Goal: Task Accomplishment & Management: Use online tool/utility

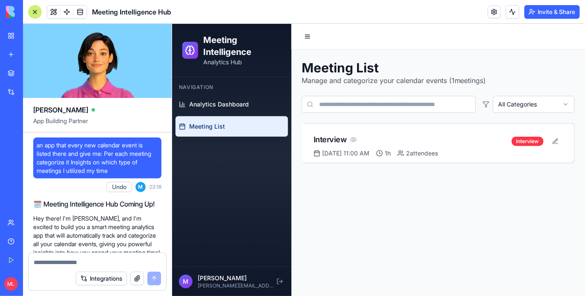
scroll to position [3629, 0]
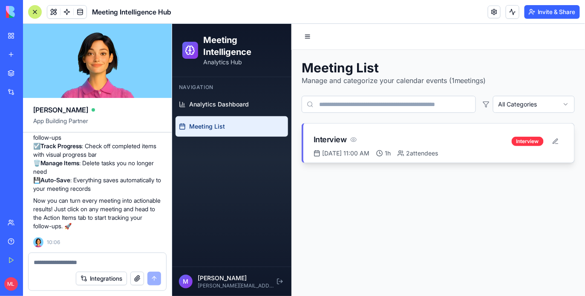
click at [354, 146] on div "Interview [DATE] 11:00 AM 1h 2 attendees" at bounding box center [412, 145] width 198 height 24
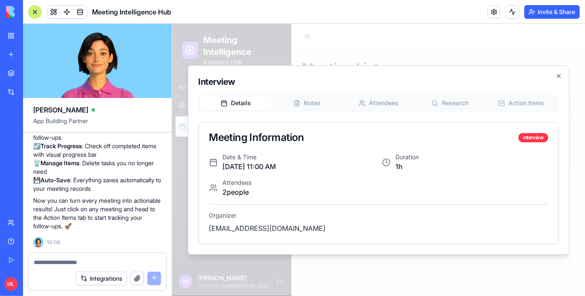
click at [538, 99] on div "Details Notes Attendees Research Action Items Meeting Information Interview Dat…" at bounding box center [378, 169] width 361 height 150
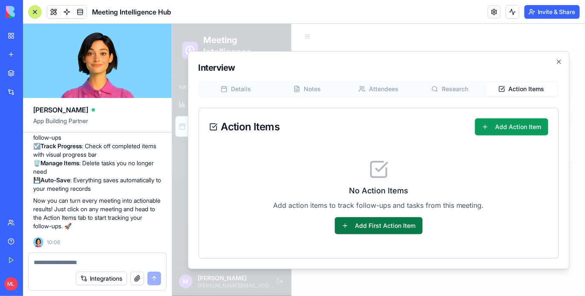
click at [391, 232] on button "Add First Action Item" at bounding box center [379, 225] width 88 height 17
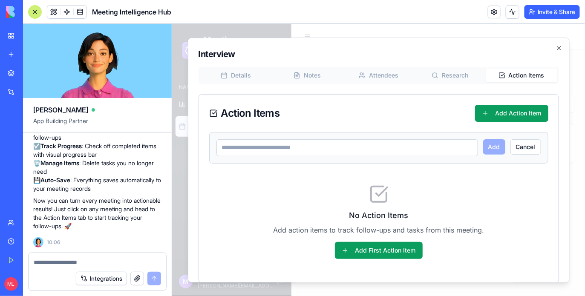
click at [296, 147] on input at bounding box center [347, 147] width 262 height 17
click at [327, 87] on div "Details Notes Attendees Research Action Items Action Items Add Action Item Add …" at bounding box center [378, 175] width 361 height 217
click at [319, 85] on div "Details Notes Attendees Research Action Items Action Items Add Action Item Add …" at bounding box center [378, 175] width 361 height 217
click at [310, 75] on div "Interview Details Notes Attendees Research Action Items Action Items Add Action…" at bounding box center [379, 159] width 382 height 245
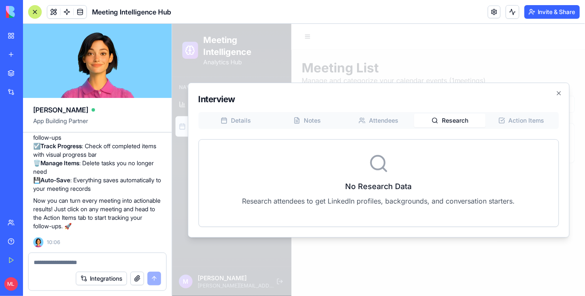
click at [458, 96] on div "Interview Details Notes Attendees Research Action Items No Research Data Resear…" at bounding box center [379, 159] width 382 height 155
click at [399, 122] on div "Details Notes Attendees Research Action Items No Research Data Research attende…" at bounding box center [378, 169] width 361 height 115
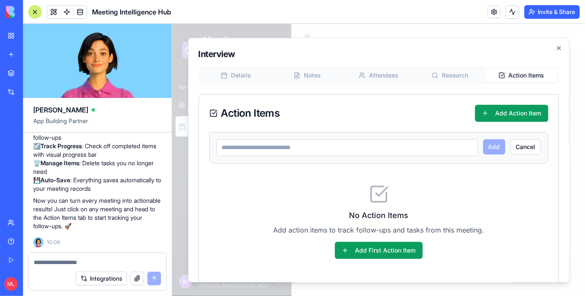
click at [524, 106] on div "Details Notes Attendees Research Action Items Action Items Add Action Item Add …" at bounding box center [378, 175] width 361 height 217
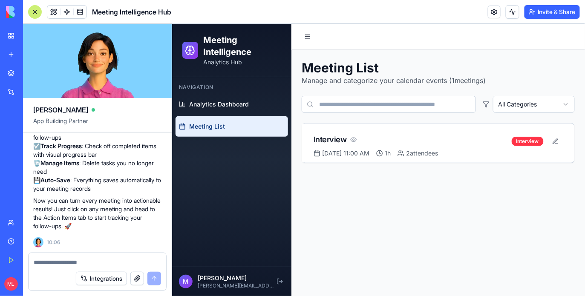
click at [55, 260] on textarea at bounding box center [97, 262] width 127 height 9
type textarea "*"
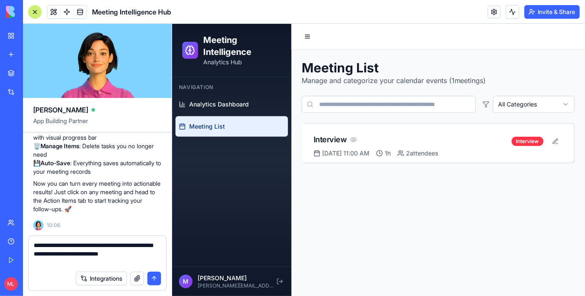
type textarea "**********"
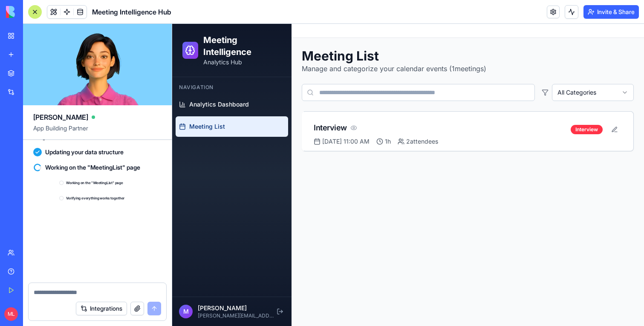
scroll to position [3956, 0]
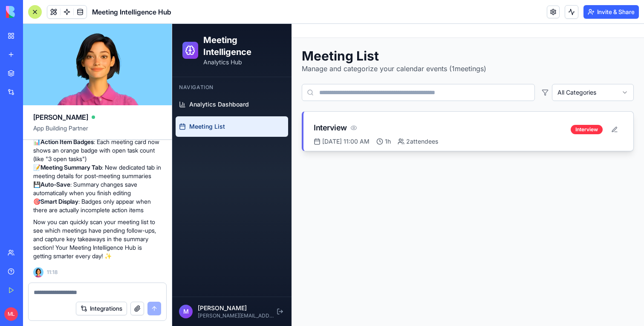
click at [374, 133] on div "Interview" at bounding box center [442, 128] width 257 height 12
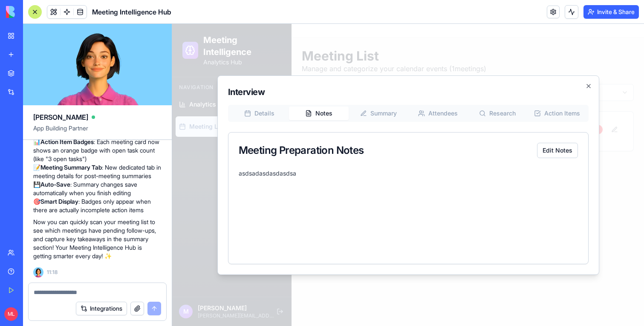
click at [315, 116] on button "Notes" at bounding box center [319, 114] width 60 height 14
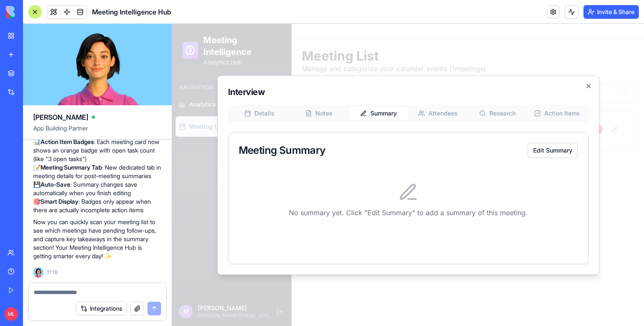
click at [384, 115] on button "Summary" at bounding box center [379, 114] width 60 height 14
click at [437, 118] on div "Interview Details Notes Summary Attendees Research Action Items Meeting Summary…" at bounding box center [408, 175] width 382 height 200
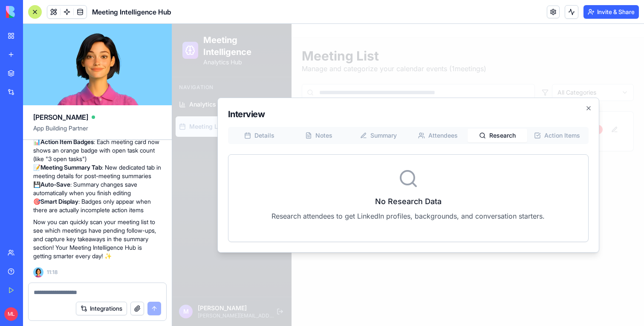
click at [484, 130] on button "Research" at bounding box center [498, 136] width 60 height 14
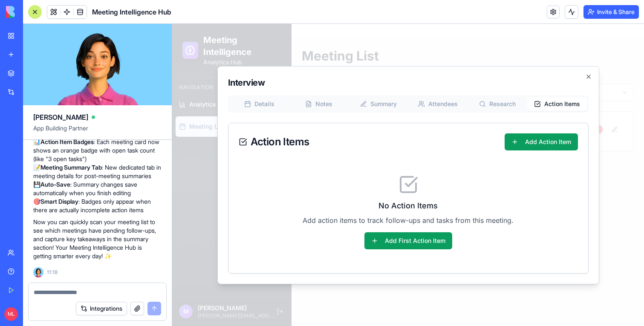
click at [541, 138] on div "Details Notes Summary Attendees Research Action Items Action Items Add Action I…" at bounding box center [408, 185] width 361 height 178
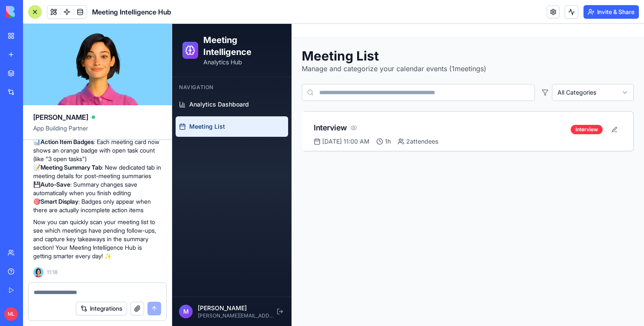
click at [55, 296] on div "Integrations" at bounding box center [98, 309] width 138 height 24
click at [61, 290] on textarea at bounding box center [97, 292] width 127 height 9
click at [357, 116] on div "Interview [DATE] 11:00 AM 1h 2 attendees Interview" at bounding box center [469, 131] width 330 height 39
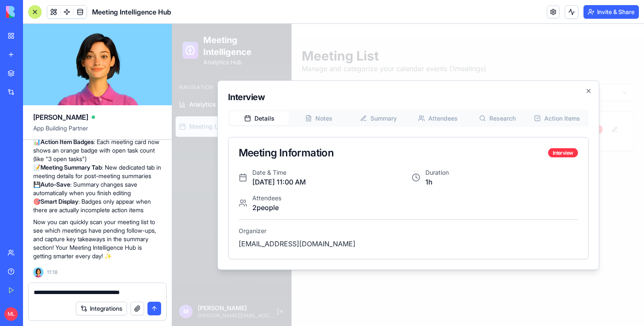
click at [155, 288] on textarea "**********" at bounding box center [97, 292] width 127 height 9
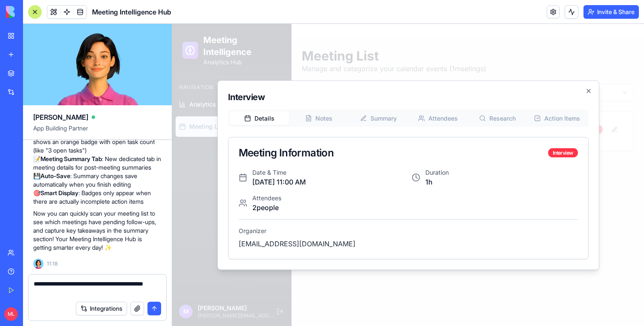
type textarea "**********"
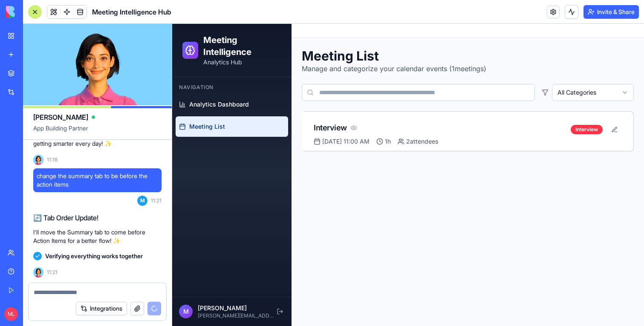
scroll to position [4178, 0]
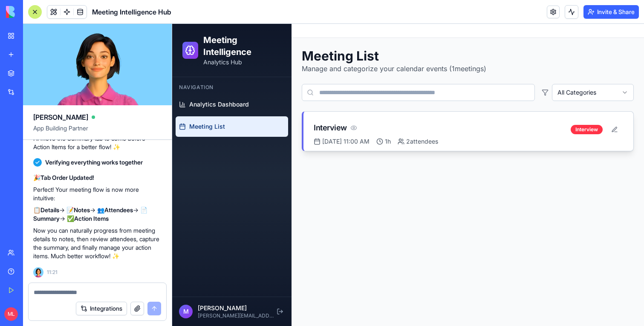
click at [499, 133] on div "Interview" at bounding box center [442, 128] width 257 height 12
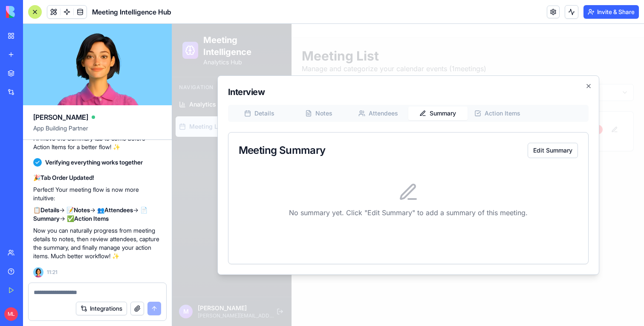
click at [440, 119] on button "Summary" at bounding box center [439, 114] width 60 height 14
click at [487, 116] on div "Details Notes Attendees Summary Action Items Meeting Summary Edit Summary No su…" at bounding box center [408, 184] width 361 height 159
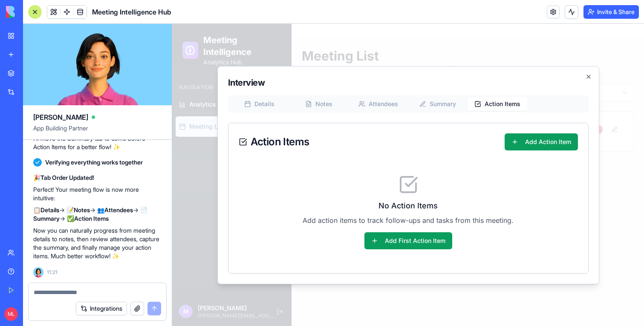
click at [378, 110] on div "Interview Details Notes Attendees Summary Action Items Action Items Add Action …" at bounding box center [408, 175] width 382 height 218
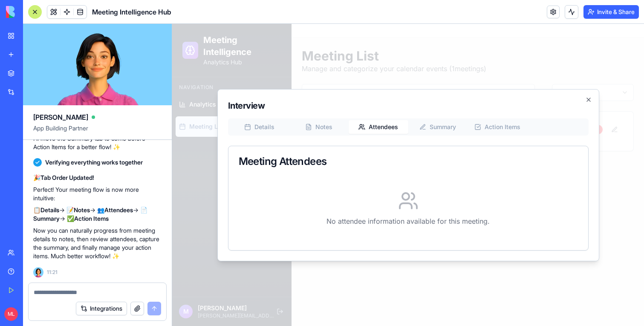
click at [326, 115] on div "Interview Details Notes Attendees Summary Action Items Meeting Attendees No att…" at bounding box center [408, 175] width 382 height 172
click at [324, 125] on div "Details Notes Attendees Summary Action Items Meeting Attendees No attendee info…" at bounding box center [408, 185] width 361 height 132
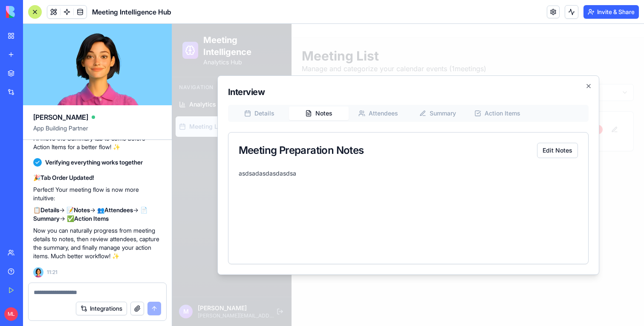
click at [249, 117] on button "Details" at bounding box center [260, 114] width 60 height 14
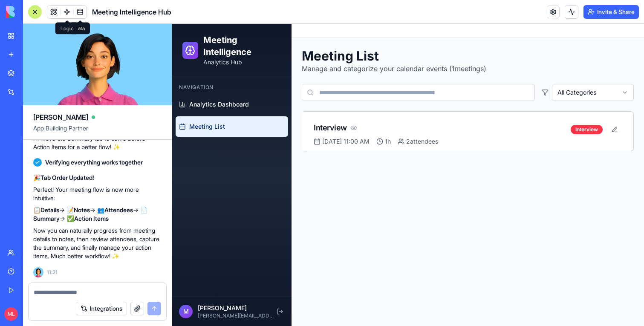
click at [65, 12] on span at bounding box center [67, 12] width 24 height 24
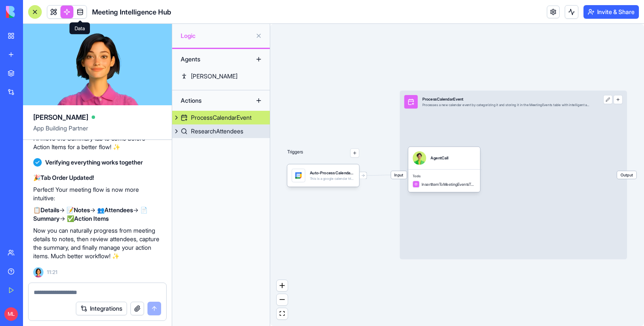
click at [210, 127] on div "ResearchAttendees" at bounding box center [217, 131] width 52 height 9
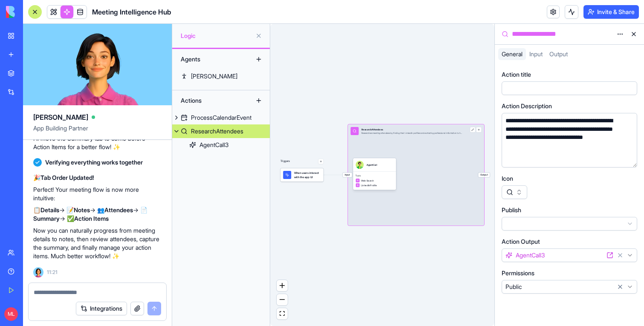
click at [347, 176] on span "Input" at bounding box center [347, 175] width 9 height 5
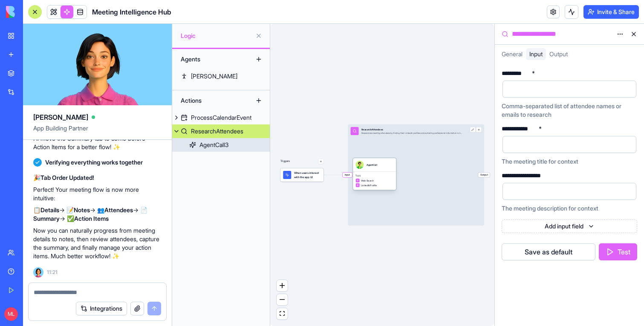
click at [380, 177] on span "Tools" at bounding box center [375, 175] width 38 height 3
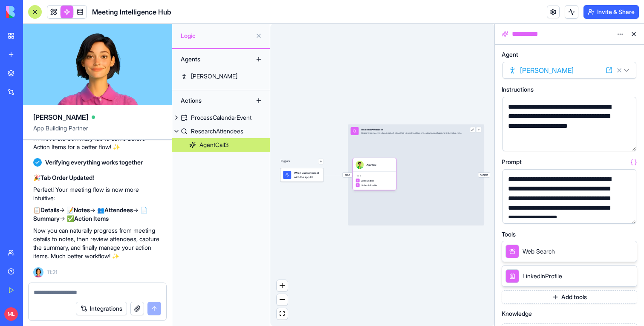
click at [585, 214] on button "button" at bounding box center [628, 216] width 14 height 14
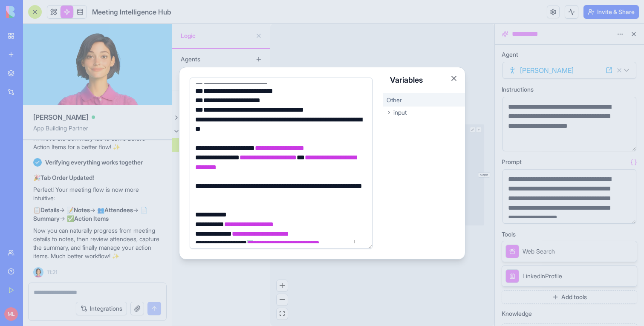
scroll to position [98, 0]
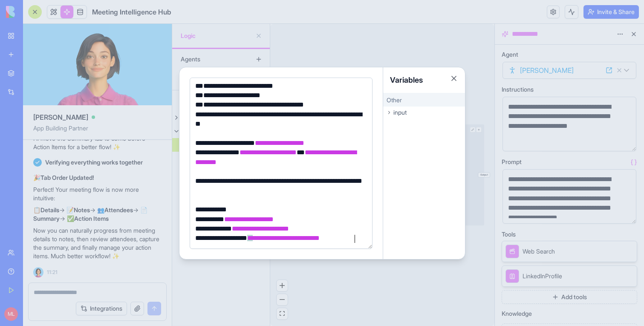
click at [376, 294] on div at bounding box center [322, 163] width 644 height 326
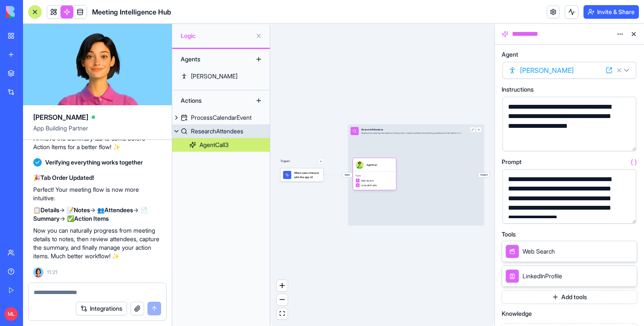
click at [177, 131] on button at bounding box center [176, 132] width 9 height 14
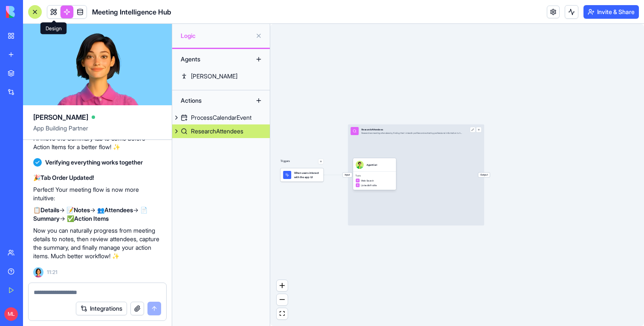
click at [53, 12] on link at bounding box center [53, 12] width 13 height 13
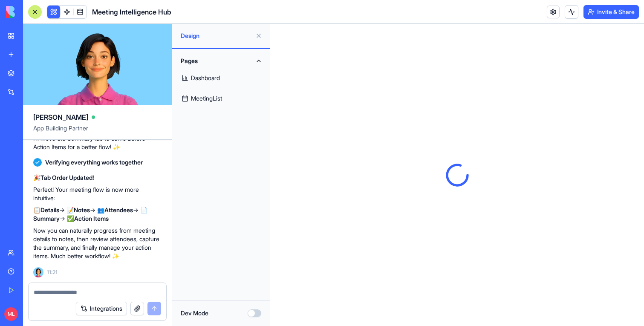
click at [53, 12] on button at bounding box center [53, 12] width 13 height 13
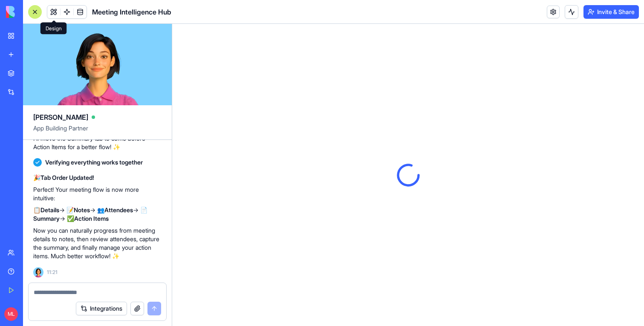
click at [37, 9] on div at bounding box center [35, 12] width 14 height 14
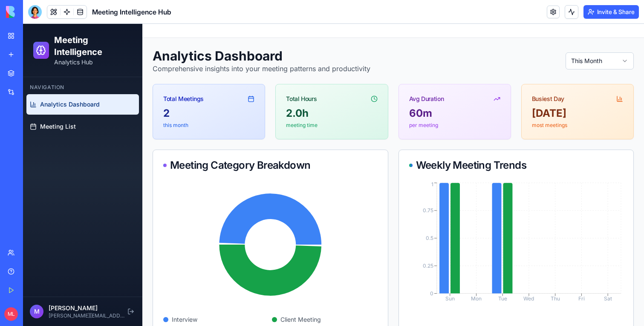
click at [84, 140] on div "Navigation Analytics Dashboard Meeting List" at bounding box center [82, 108] width 119 height 63
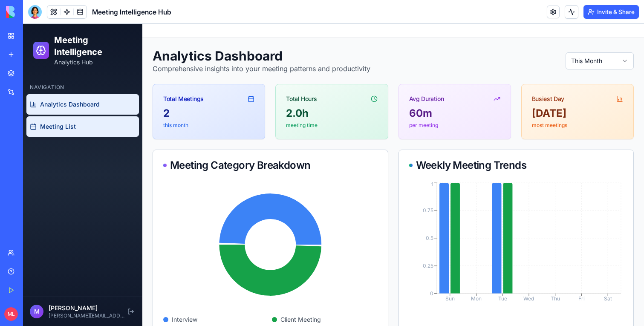
click at [70, 127] on span "Meeting List" at bounding box center [58, 126] width 36 height 9
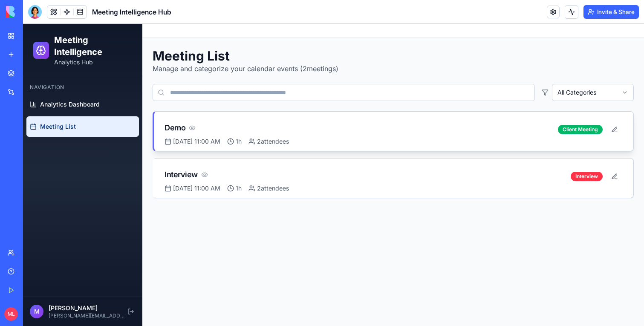
click at [330, 129] on div "Demo" at bounding box center [362, 128] width 394 height 12
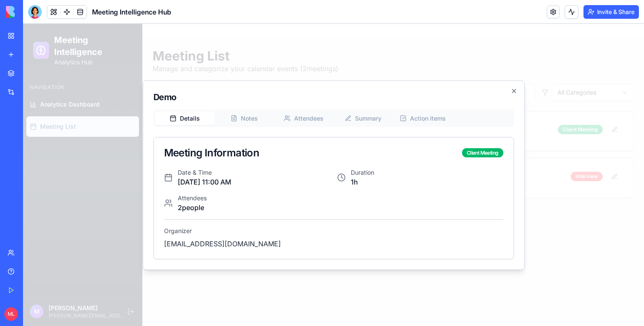
click at [315, 120] on button "Attendees" at bounding box center [304, 118] width 60 height 14
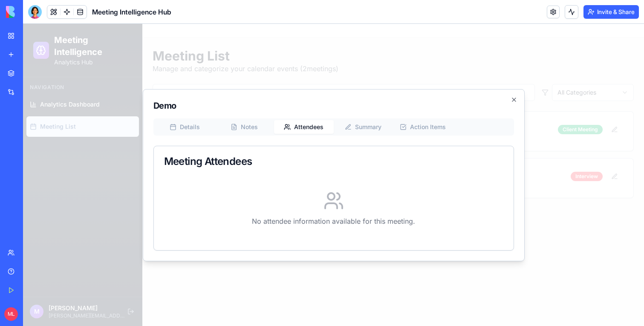
click at [243, 131] on div "Details Notes Attendees Summary Action Items Meeting Attendees No attendee info…" at bounding box center [334, 185] width 361 height 132
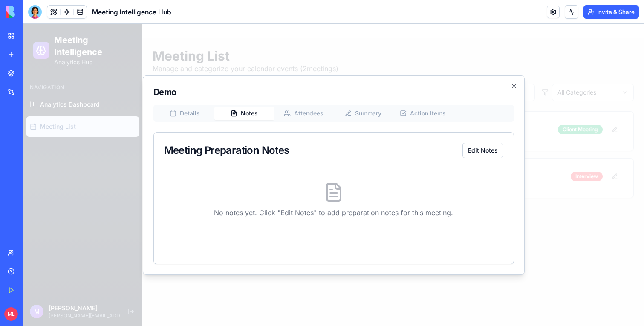
click at [204, 116] on button "Details" at bounding box center [185, 114] width 60 height 14
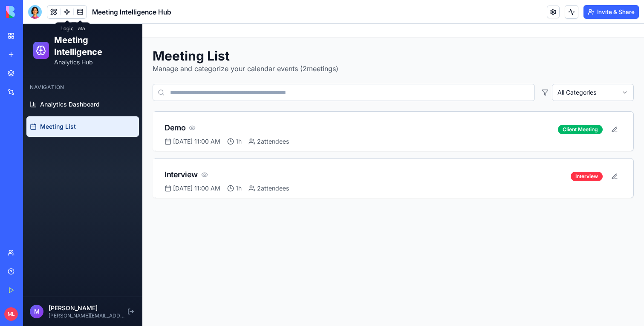
click at [67, 9] on link at bounding box center [67, 12] width 13 height 13
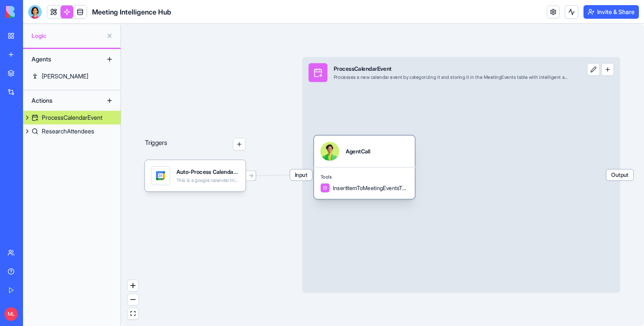
click at [319, 174] on div "Tools InsertItemToMeetingEventsTable" at bounding box center [364, 183] width 101 height 32
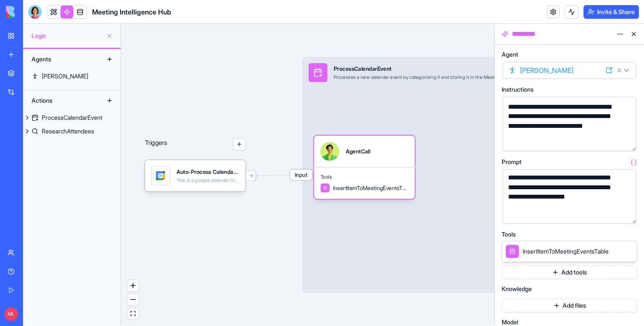
scroll to position [12, 0]
click at [296, 176] on span "Input" at bounding box center [301, 175] width 22 height 11
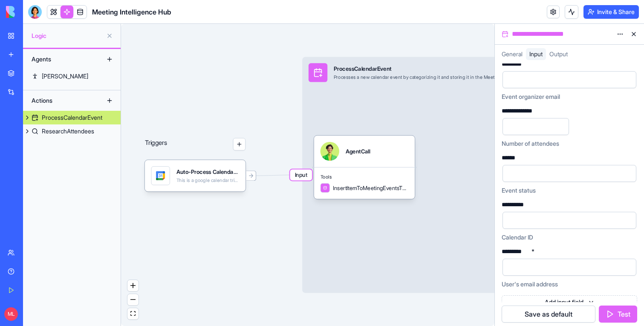
scroll to position [308, 0]
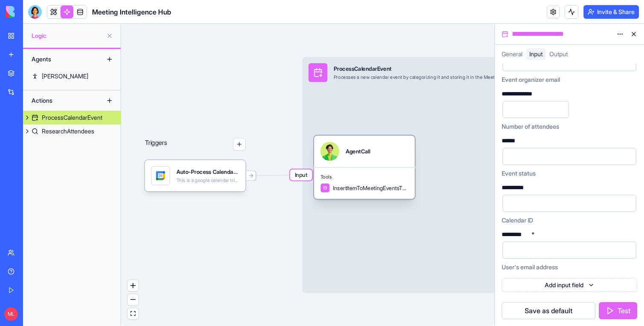
click at [378, 153] on div "AgentCall" at bounding box center [365, 151] width 88 height 19
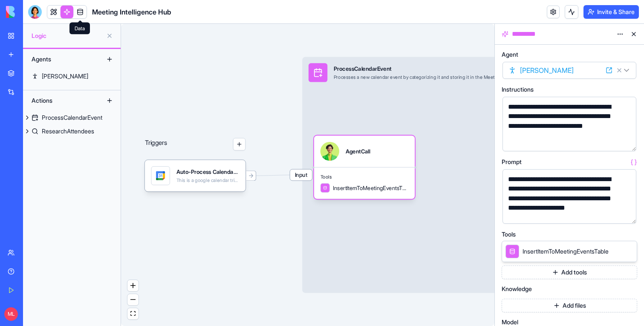
click at [81, 13] on span at bounding box center [80, 12] width 24 height 24
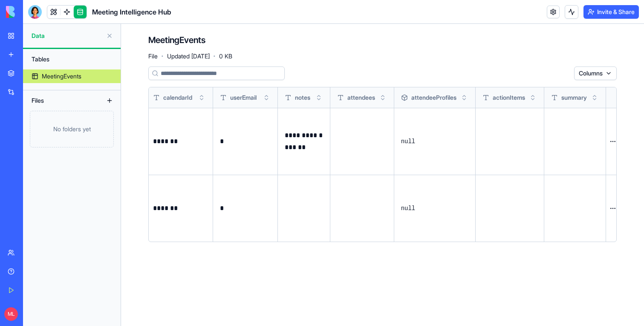
scroll to position [0, 714]
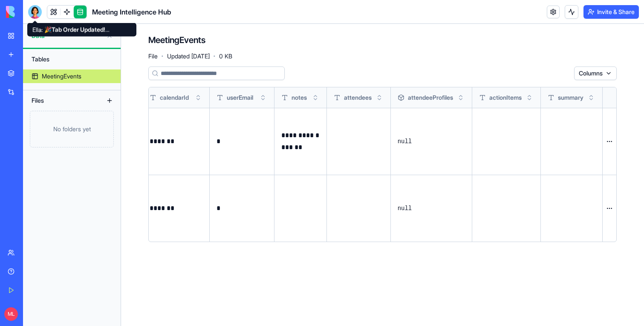
click at [38, 14] on div at bounding box center [35, 12] width 14 height 14
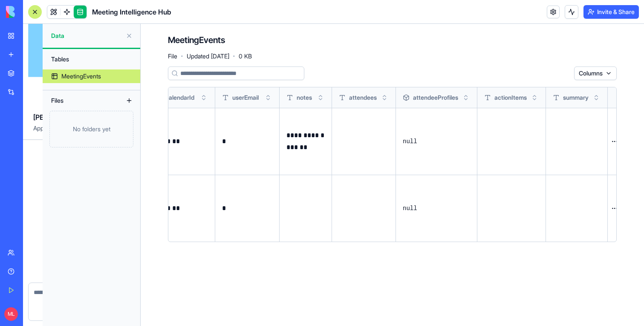
scroll to position [4178, 0]
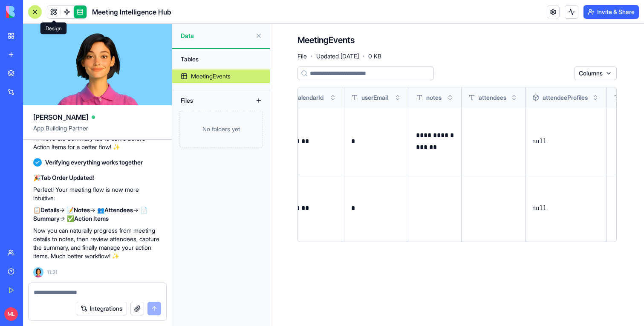
click at [53, 13] on link at bounding box center [53, 12] width 13 height 13
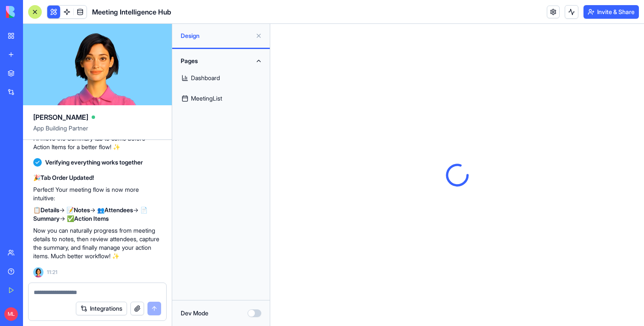
click at [46, 294] on textarea at bounding box center [97, 292] width 127 height 9
type textarea "*"
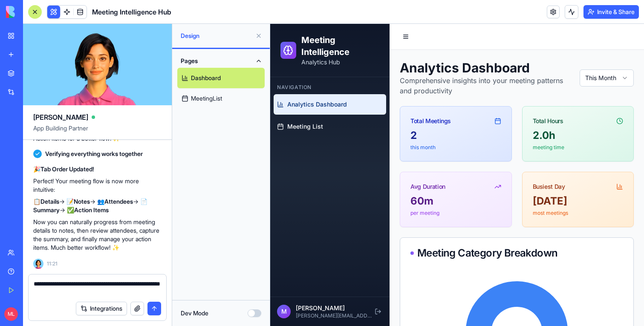
click at [45, 293] on textarea "**********" at bounding box center [97, 288] width 127 height 17
click at [129, 296] on div "Integrations" at bounding box center [98, 309] width 138 height 24
drag, startPoint x: 129, startPoint y: 296, endPoint x: 90, endPoint y: 296, distance: 38.8
click at [90, 296] on textarea "**********" at bounding box center [97, 288] width 127 height 17
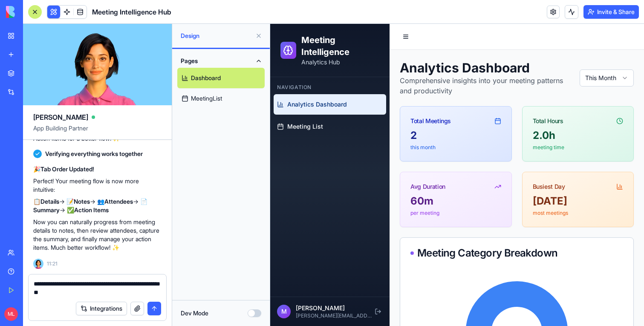
type textarea "**********"
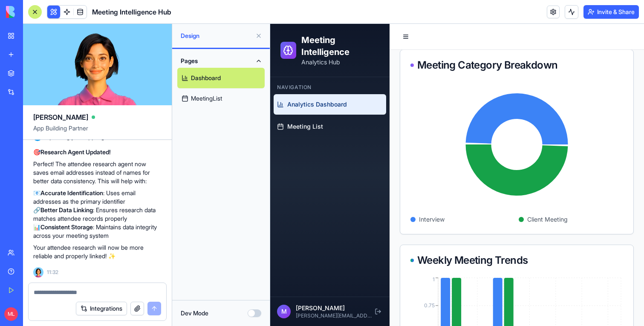
scroll to position [287, 0]
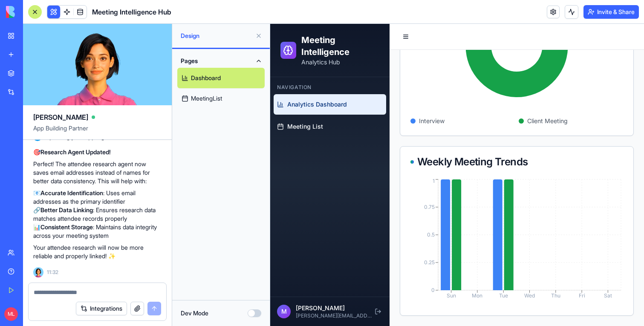
click at [207, 88] on link "MeetingList" at bounding box center [220, 98] width 87 height 20
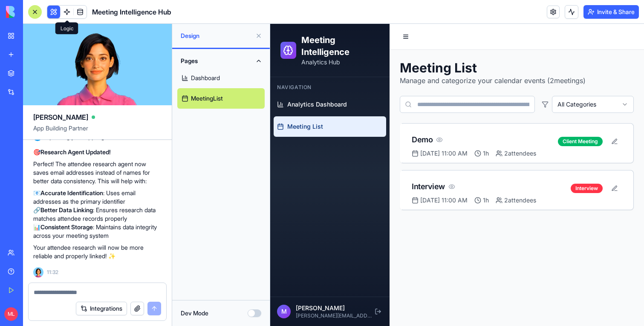
click at [65, 15] on span at bounding box center [67, 12] width 24 height 24
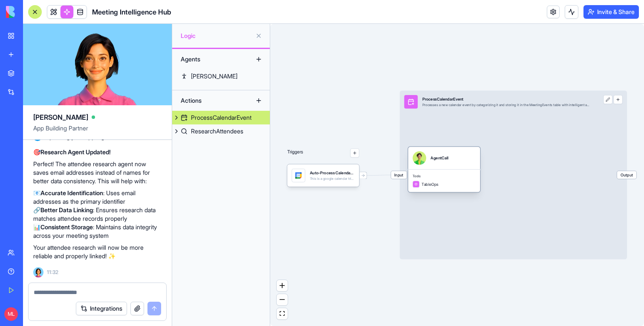
click at [436, 152] on div "AgentCall" at bounding box center [440, 158] width 18 height 14
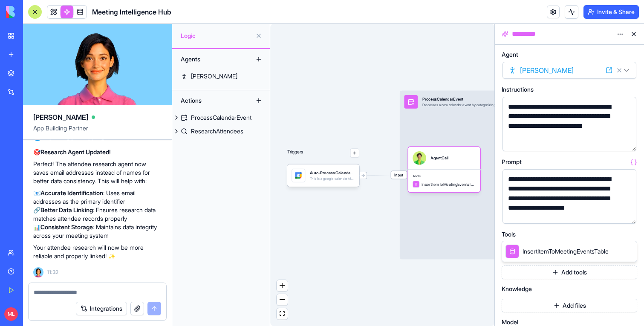
click at [585, 214] on button "button" at bounding box center [628, 216] width 14 height 14
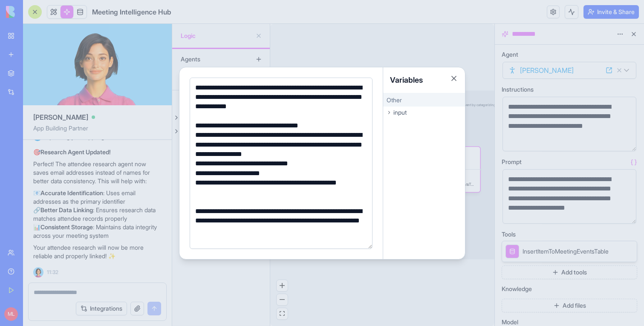
click at [81, 198] on div at bounding box center [322, 163] width 644 height 326
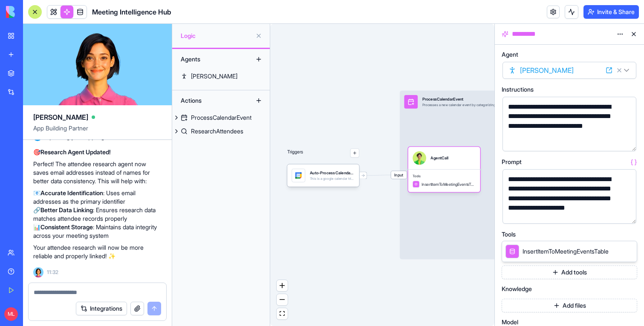
scroll to position [4306, 0]
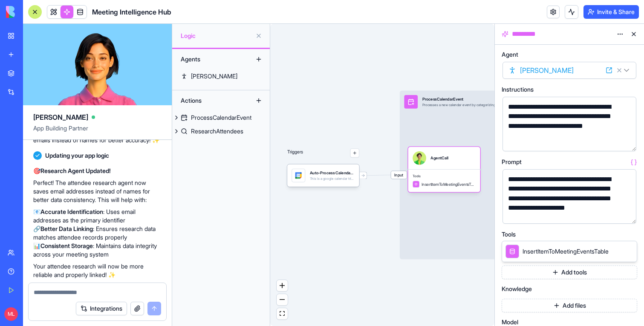
click at [57, 296] on div "Integrations" at bounding box center [98, 309] width 138 height 24
click at [56, 296] on textarea at bounding box center [97, 292] width 127 height 9
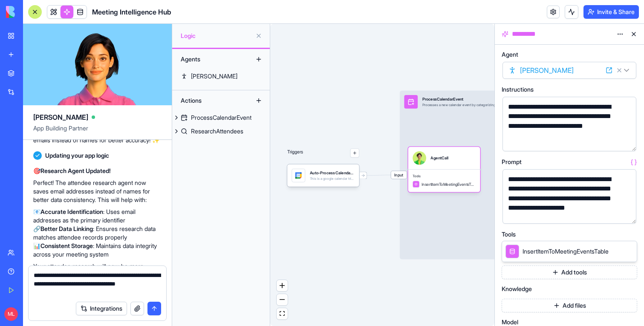
type textarea "**********"
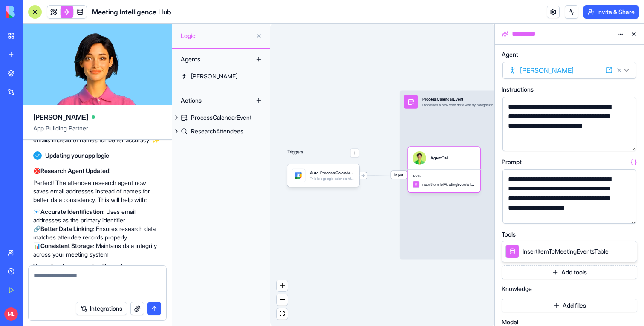
scroll to position [4468, 0]
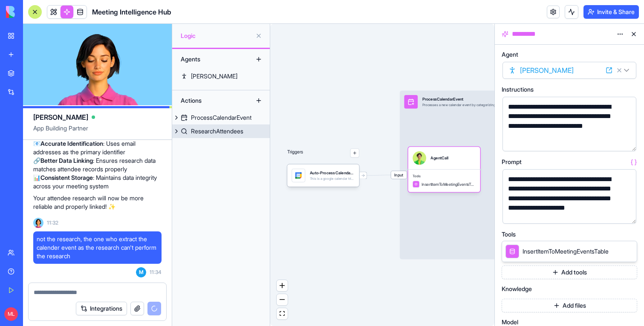
click at [207, 127] on link "ResearchAttendees" at bounding box center [221, 132] width 98 height 14
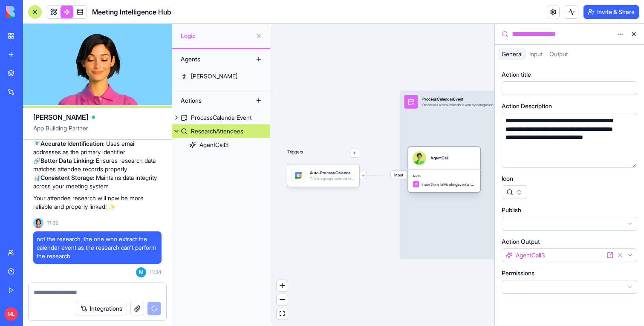
click at [428, 182] on span "InsertItemToMeetingEventsTable" at bounding box center [449, 185] width 54 height 6
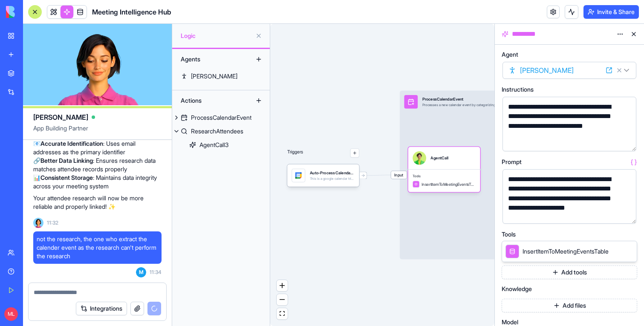
click at [585, 217] on button "button" at bounding box center [628, 216] width 14 height 14
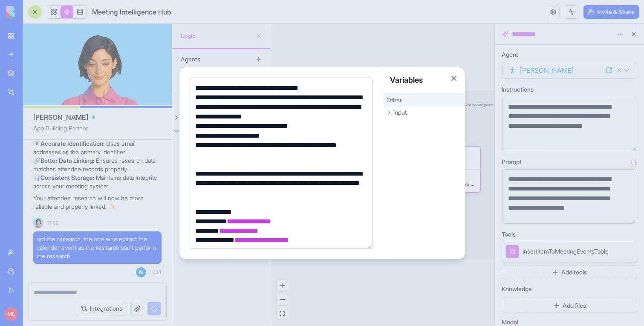
scroll to position [38, 0]
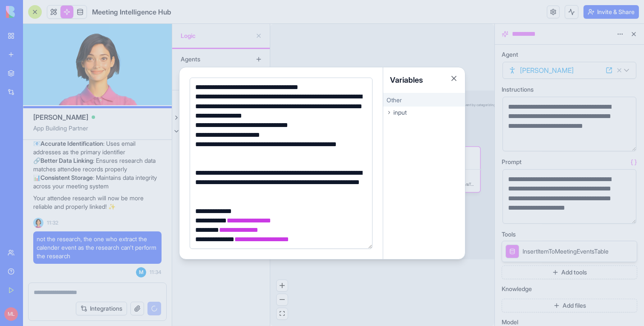
click at [360, 48] on div at bounding box center [322, 163] width 644 height 326
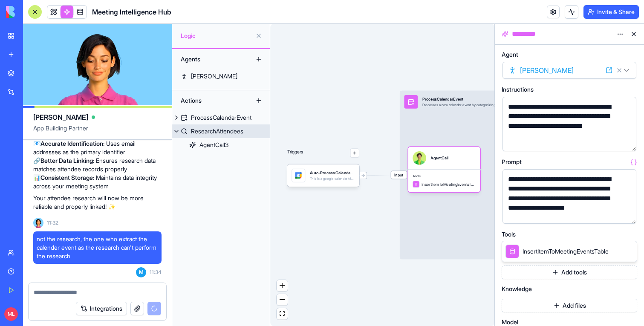
click at [234, 126] on link "ResearchAttendees" at bounding box center [221, 132] width 98 height 14
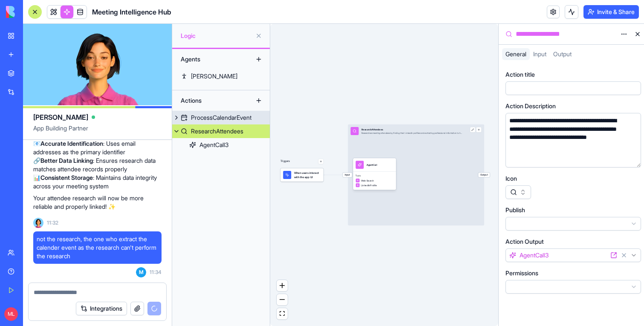
click at [447, 160] on div "Input ResearchAttendees Researches meeting attendees by finding their LinkedIn …" at bounding box center [416, 175] width 136 height 101
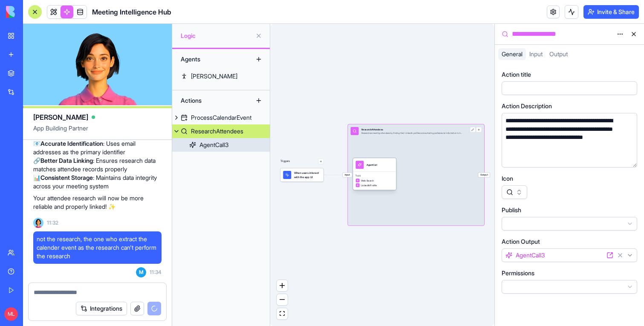
click at [376, 172] on div "Tools Web Search LinkedInProfile" at bounding box center [374, 181] width 43 height 18
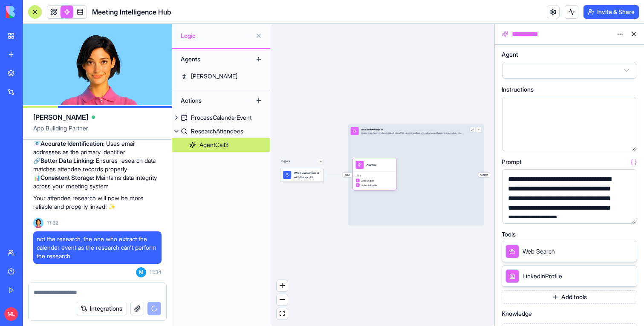
click at [585, 213] on button "button" at bounding box center [628, 216] width 14 height 14
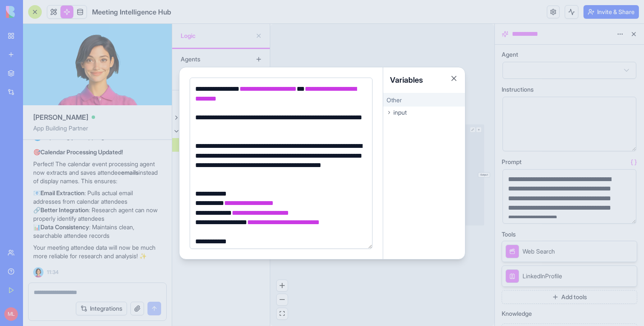
scroll to position [161, 0]
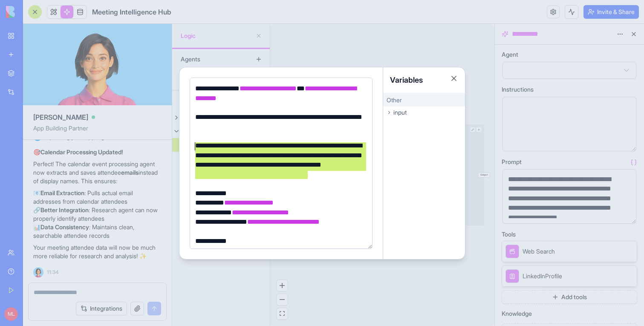
drag, startPoint x: 330, startPoint y: 179, endPoint x: 180, endPoint y: 146, distance: 153.7
click at [180, 146] on div "**********" at bounding box center [282, 163] width 204 height 192
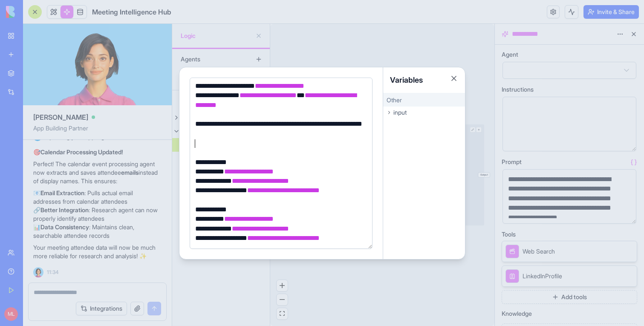
scroll to position [155, 0]
click at [153, 178] on div at bounding box center [322, 163] width 644 height 326
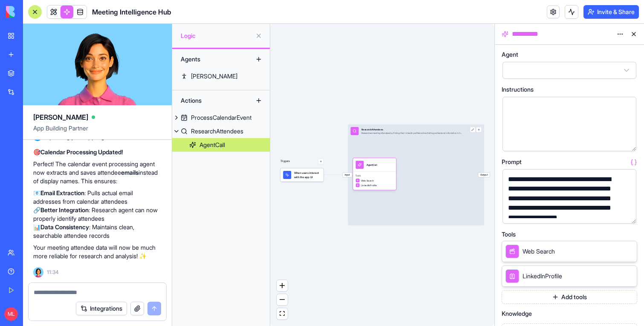
scroll to position [4596, 0]
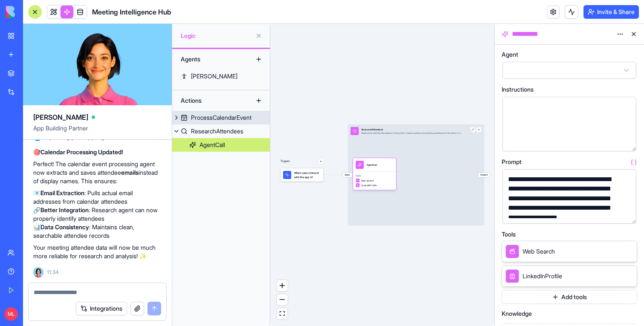
click at [214, 117] on div "ProcessCalendarEvent" at bounding box center [221, 117] width 61 height 9
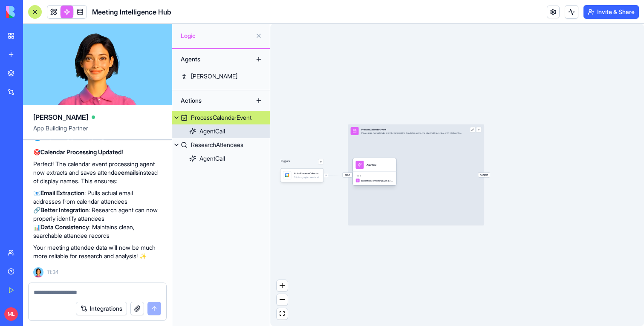
click at [382, 172] on div "Tools InsertItemToMeetingEventsTable" at bounding box center [374, 179] width 43 height 14
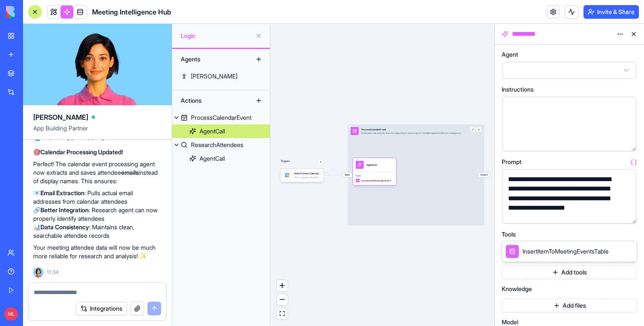
click at [585, 215] on button "button" at bounding box center [628, 216] width 14 height 14
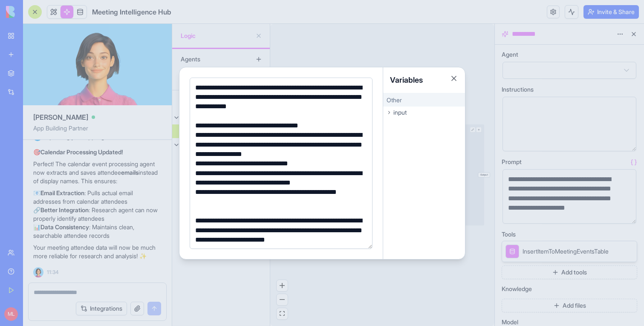
click at [315, 46] on div at bounding box center [322, 163] width 644 height 326
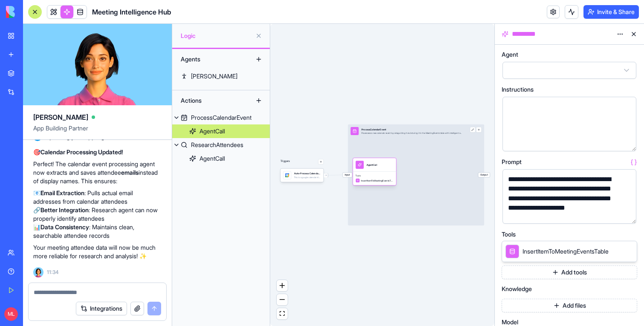
click at [378, 170] on div "AgentCall" at bounding box center [374, 165] width 43 height 14
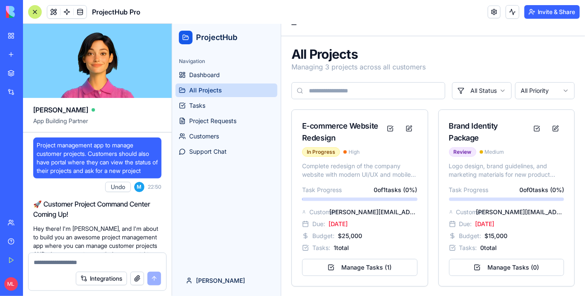
scroll to position [3470, 0]
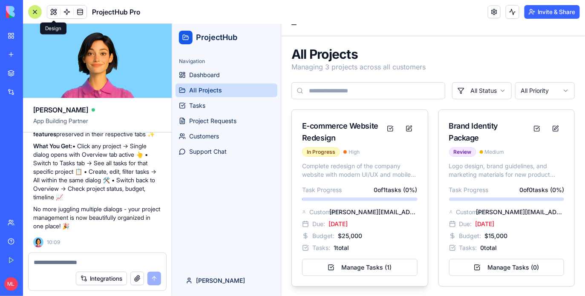
click at [401, 181] on div "Complete redesign of the company website with modern UI/UX and mobile optimizat…" at bounding box center [360, 224] width 136 height 125
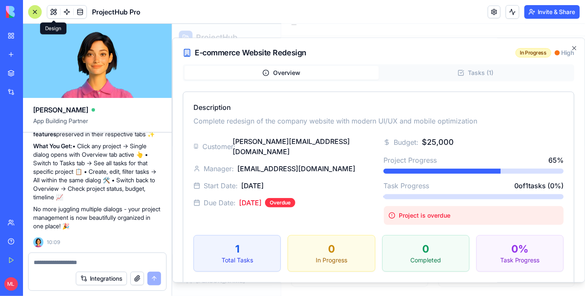
scroll to position [0, 0]
click at [463, 76] on button "Tasks ( 1 )" at bounding box center [476, 73] width 194 height 14
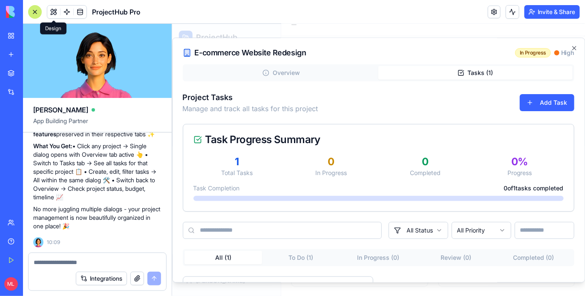
click at [281, 73] on button "Overview" at bounding box center [281, 73] width 194 height 14
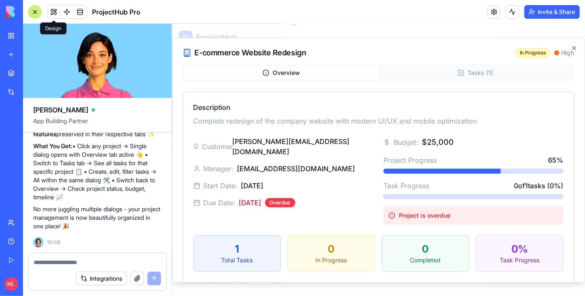
click at [342, 150] on div "Customer: john@techcorp.com Manager: manager@company.com Start Date: 1/15/2025 …" at bounding box center [283, 180] width 180 height 89
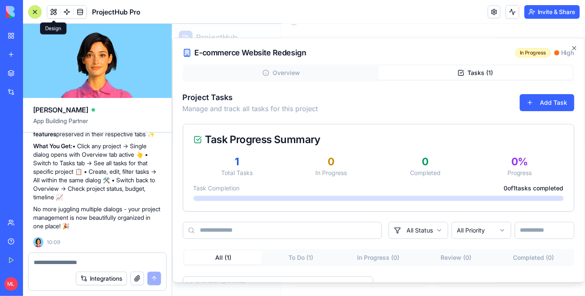
click at [457, 71] on button "Tasks ( 1 )" at bounding box center [476, 73] width 194 height 14
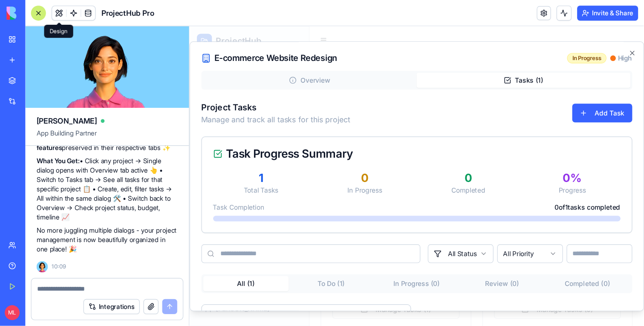
scroll to position [3442, 0]
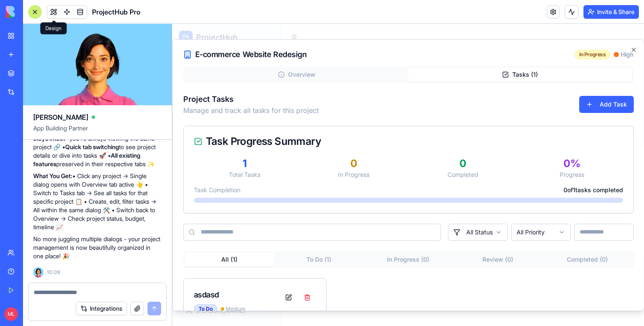
click at [283, 79] on button "Overview" at bounding box center [297, 74] width 224 height 14
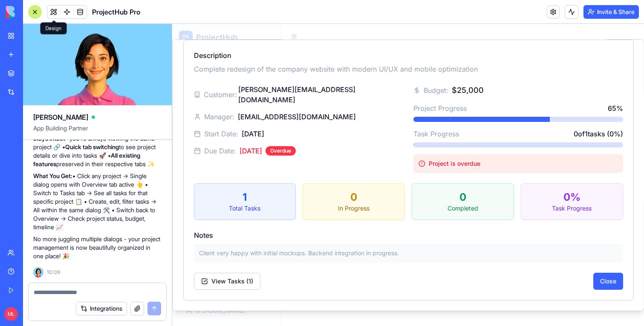
scroll to position [0, 0]
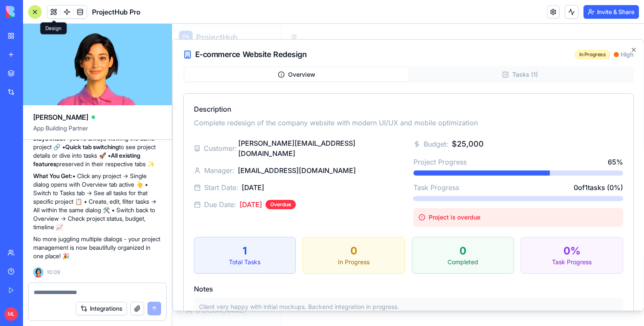
click at [517, 74] on button "Tasks ( 1 )" at bounding box center [521, 74] width 224 height 14
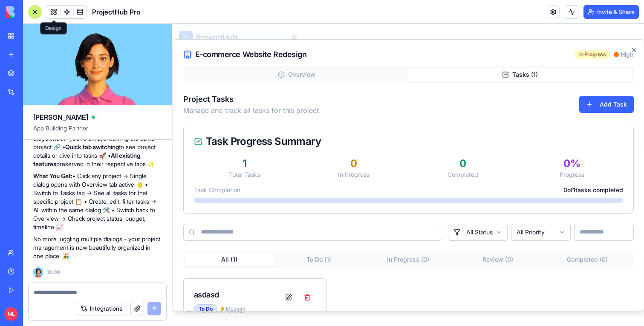
click at [302, 71] on button "Overview" at bounding box center [297, 74] width 224 height 14
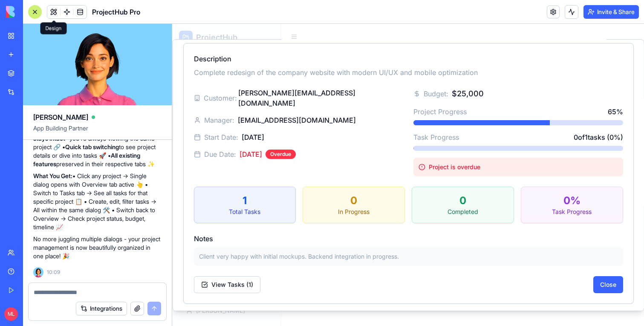
scroll to position [54, 0]
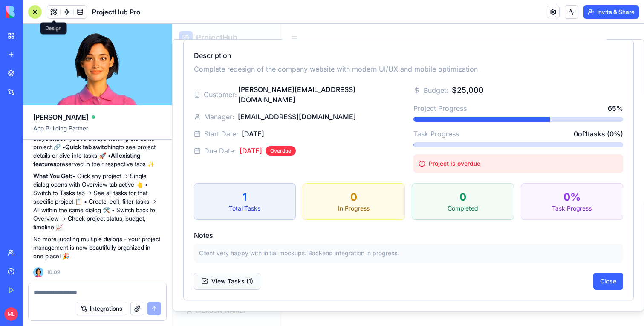
click at [251, 281] on button "View Tasks ( 1 )" at bounding box center [227, 280] width 67 height 17
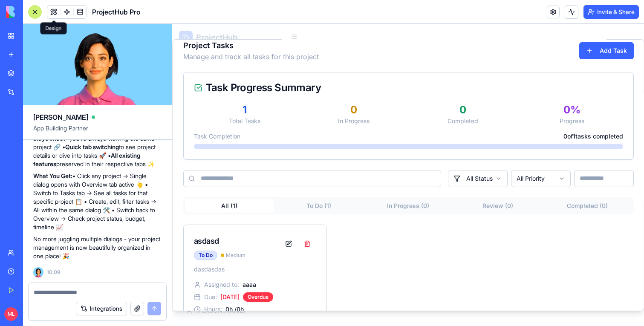
click at [326, 201] on button "To Do ( 1 )" at bounding box center [319, 206] width 90 height 14
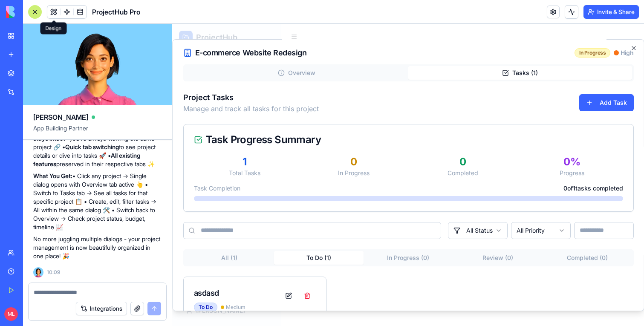
click at [422, 201] on div "Project Tasks Manage and track all tasks for this project Add Task Task Progres…" at bounding box center [408, 250] width 451 height 319
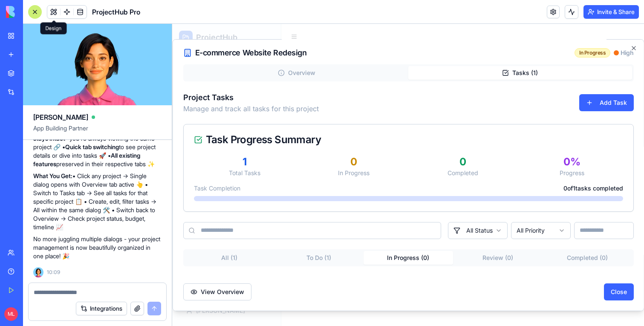
click at [306, 263] on button "To Do ( 1 )" at bounding box center [319, 258] width 90 height 14
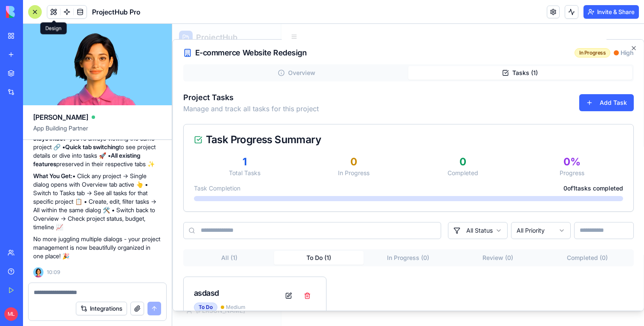
scroll to position [112, 0]
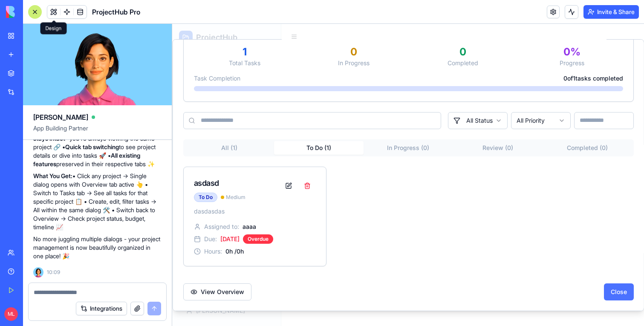
click at [585, 294] on button "Close" at bounding box center [619, 291] width 30 height 17
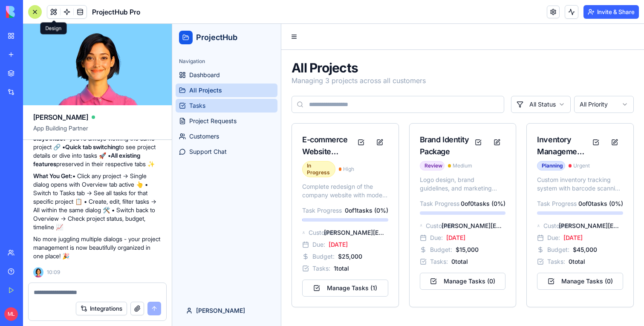
click at [223, 107] on link "Tasks" at bounding box center [227, 106] width 102 height 14
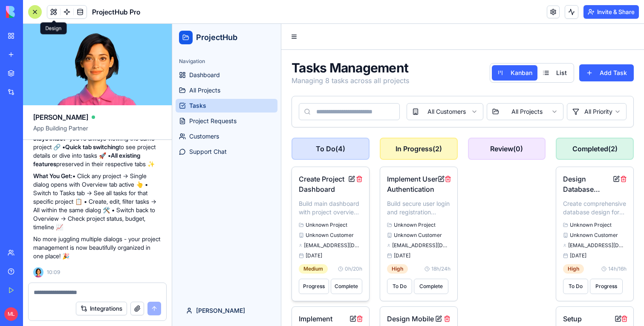
click at [337, 201] on p "Build main dashboard with project overview and statistics" at bounding box center [331, 208] width 64 height 17
click at [318, 293] on button "Progress" at bounding box center [314, 286] width 30 height 15
click at [317, 291] on button "Progress" at bounding box center [314, 286] width 30 height 15
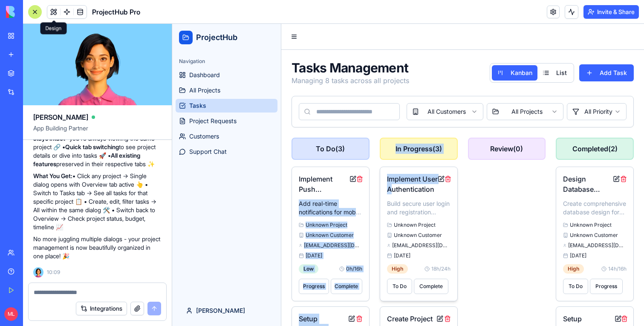
drag, startPoint x: 320, startPoint y: 191, endPoint x: 390, endPoint y: 191, distance: 70.4
click at [338, 205] on p "Add real-time notifications for mobile users" at bounding box center [331, 208] width 64 height 17
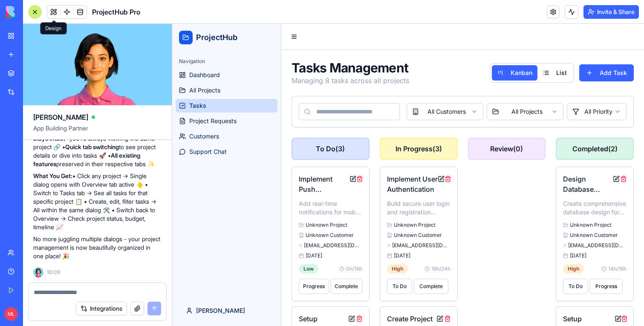
click at [73, 293] on textarea at bounding box center [97, 292] width 127 height 9
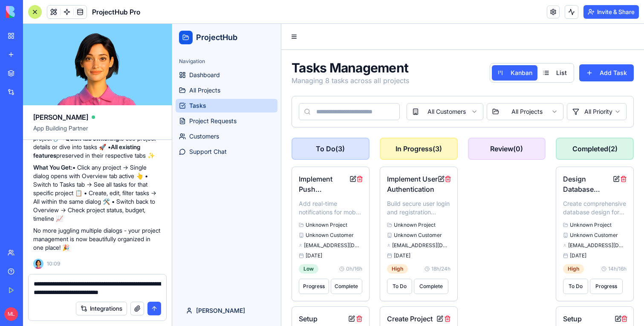
type textarea "**********"
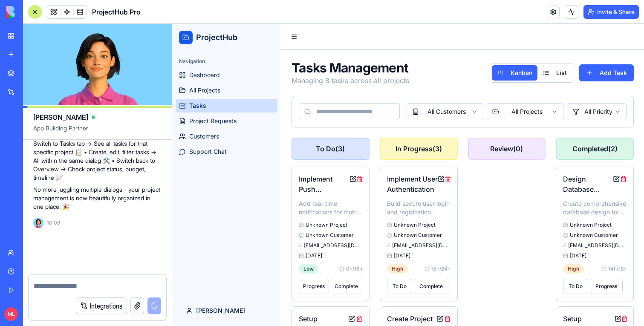
scroll to position [3499, 0]
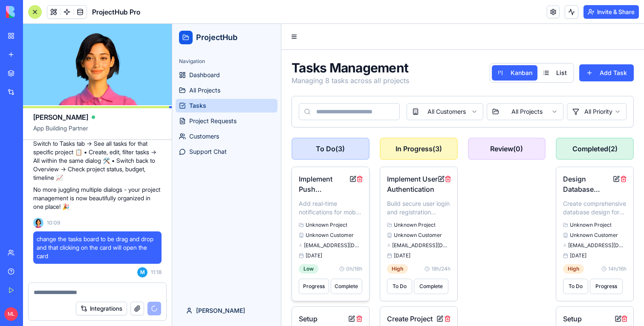
click at [301, 225] on icon at bounding box center [301, 225] width 4 height 4
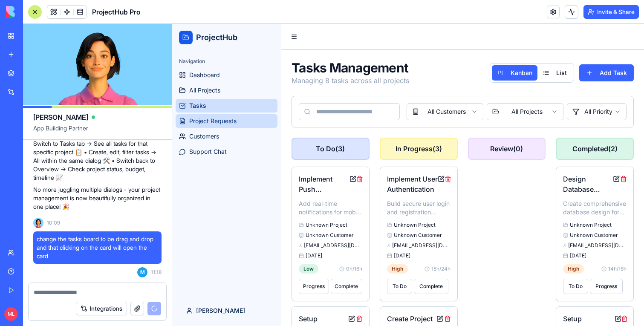
click at [235, 121] on span "Project Requests" at bounding box center [212, 121] width 47 height 9
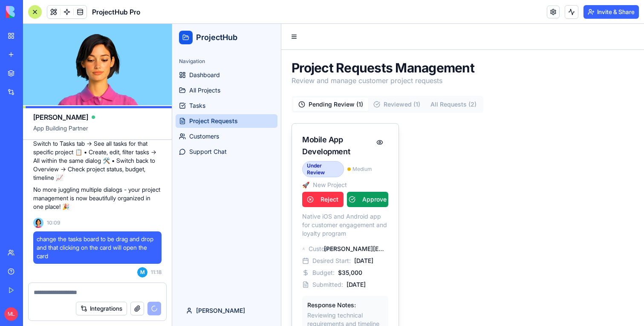
click at [345, 158] on div "Mobile App Development Under Review Medium 🚀 New Project" at bounding box center [336, 161] width 69 height 55
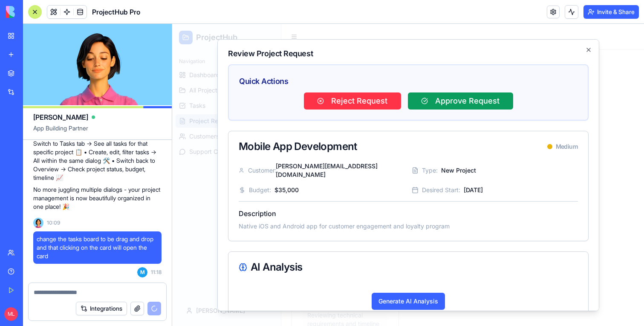
click at [585, 129] on div at bounding box center [408, 175] width 472 height 302
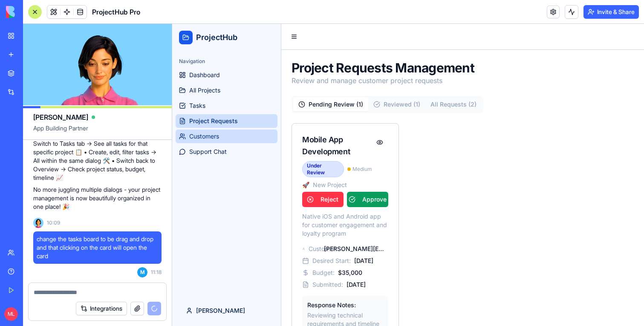
click at [198, 133] on span "Customers" at bounding box center [204, 136] width 30 height 9
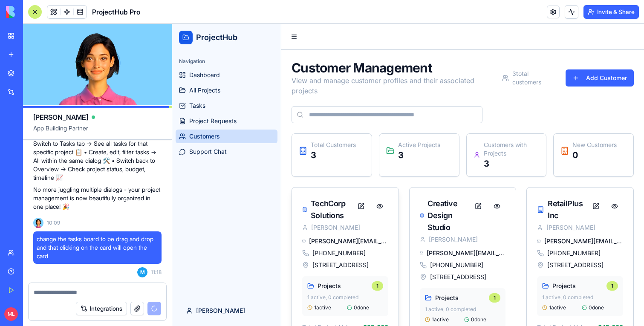
click at [313, 251] on span "+1-555-0123" at bounding box center [339, 253] width 53 height 9
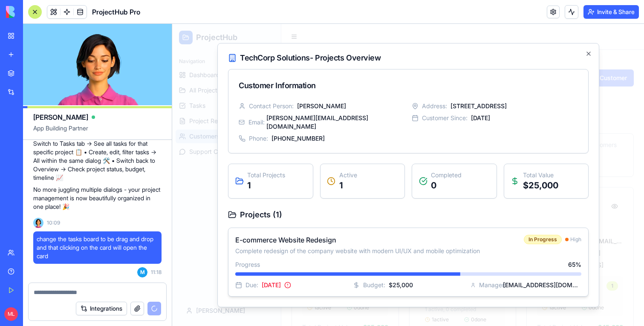
click at [313, 253] on div "E-commerce Website Redesign Complete redesign of the company website with moder…" at bounding box center [409, 262] width 360 height 68
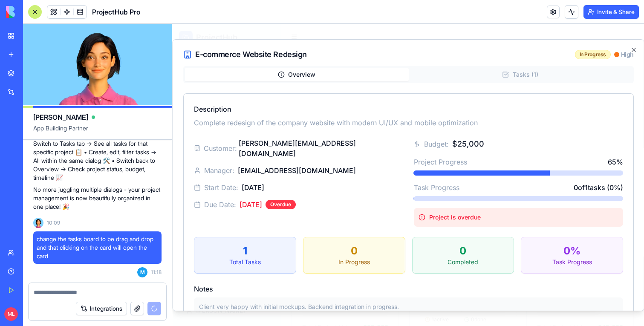
scroll to position [54, 0]
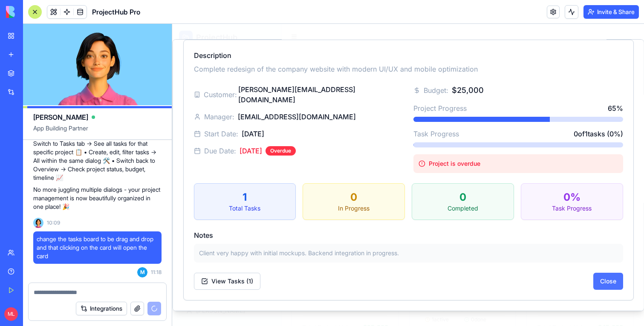
click at [585, 281] on button "Close" at bounding box center [608, 280] width 30 height 17
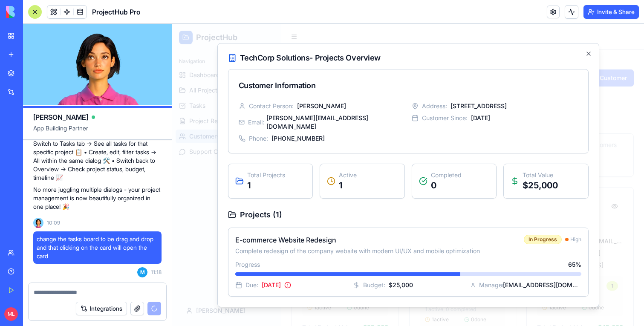
click at [585, 172] on div at bounding box center [408, 175] width 472 height 302
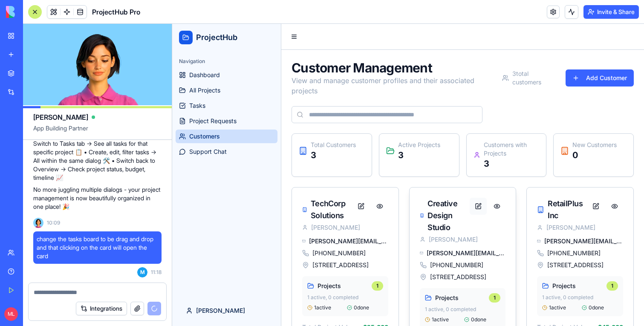
click at [476, 209] on button at bounding box center [478, 206] width 17 height 17
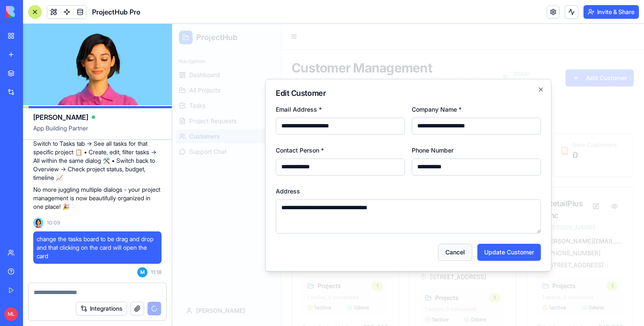
click at [461, 257] on button "Cancel" at bounding box center [455, 252] width 34 height 17
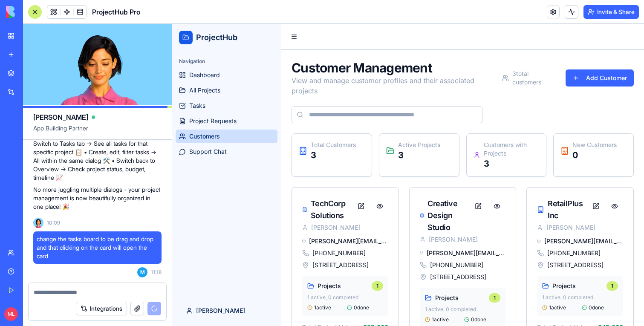
click at [461, 249] on div "Creative Design Studio Sarah Johnson" at bounding box center [463, 218] width 107 height 61
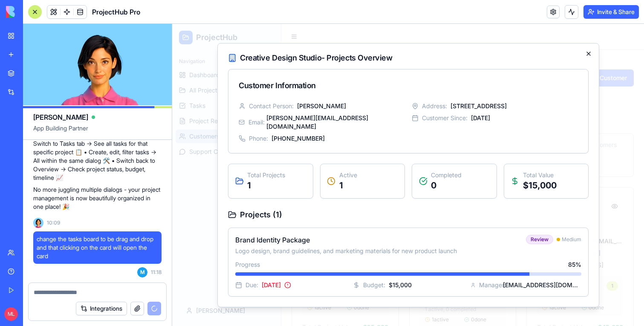
click at [585, 55] on icon "button" at bounding box center [588, 53] width 3 height 3
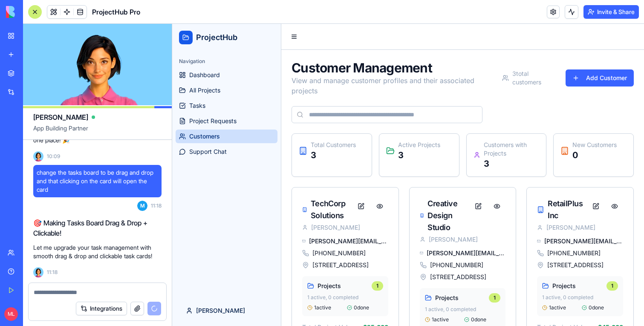
click at [218, 159] on div "Navigation Dashboard All Projects Tasks Project Requests Customers Support Chat" at bounding box center [226, 106] width 109 height 111
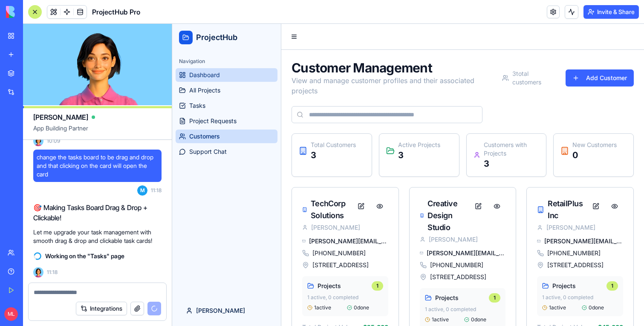
click at [205, 75] on span "Dashboard" at bounding box center [204, 75] width 31 height 9
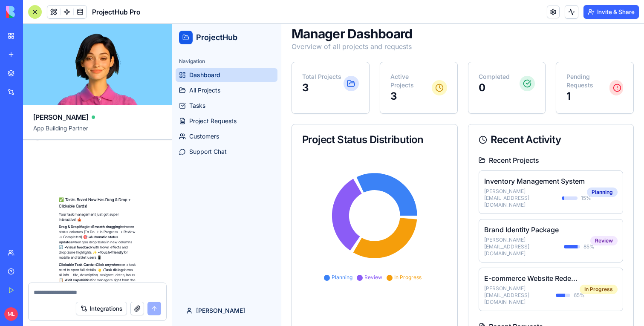
scroll to position [3864, 0]
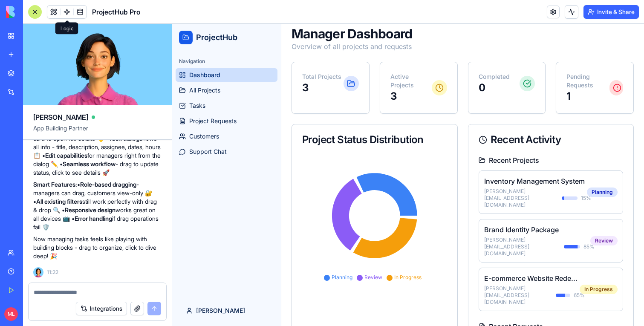
click at [64, 10] on span at bounding box center [67, 12] width 24 height 24
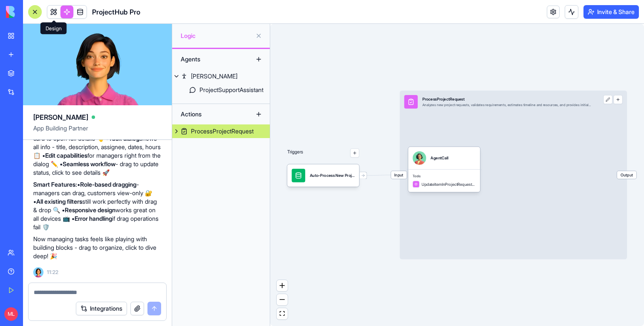
click at [53, 15] on link at bounding box center [53, 12] width 13 height 13
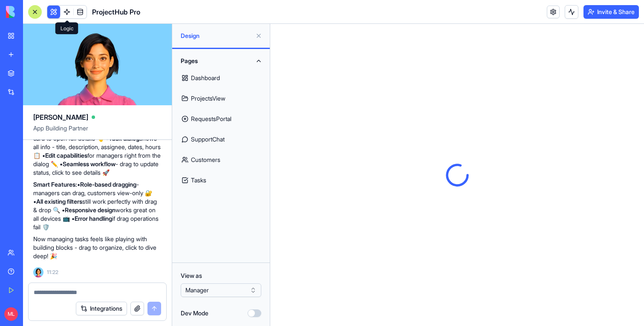
click at [68, 15] on link at bounding box center [67, 12] width 13 height 13
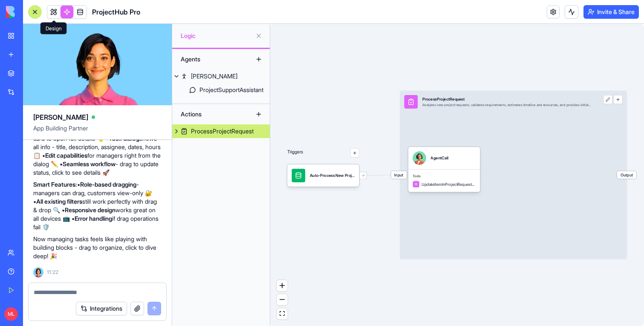
click at [52, 14] on link at bounding box center [53, 12] width 13 height 13
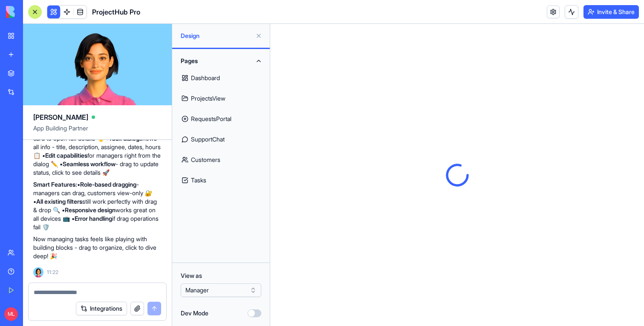
click at [52, 14] on button at bounding box center [53, 12] width 13 height 13
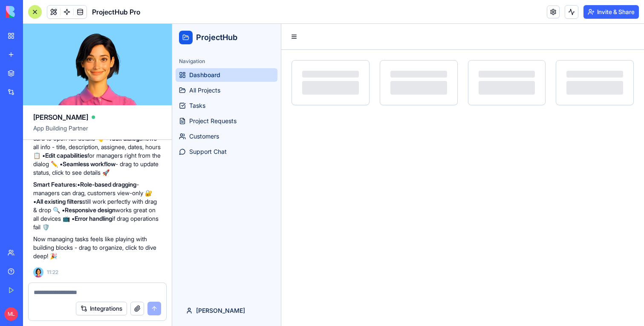
scroll to position [3840, 0]
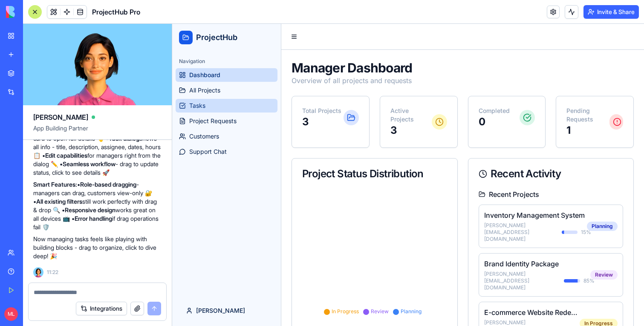
click at [206, 111] on link "Tasks" at bounding box center [227, 106] width 102 height 14
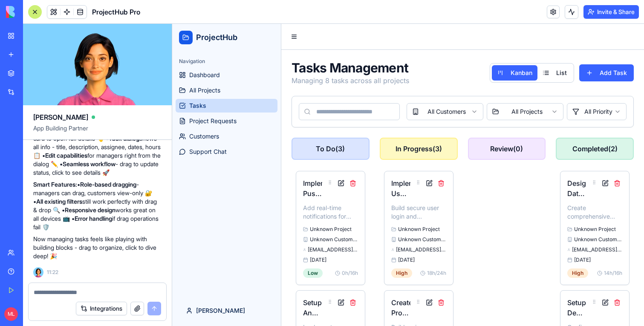
scroll to position [0, 0]
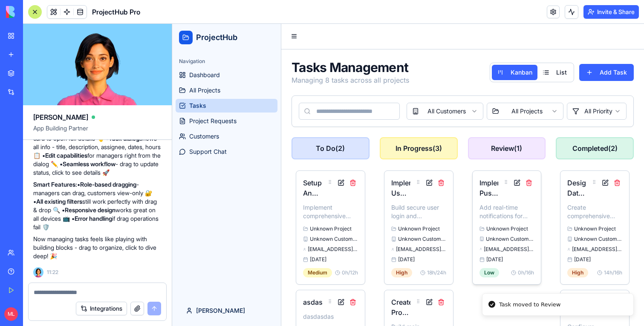
click at [501, 199] on div "Implement Push Notifications Add real-time notifications for mobile users Unkno…" at bounding box center [507, 228] width 55 height 100
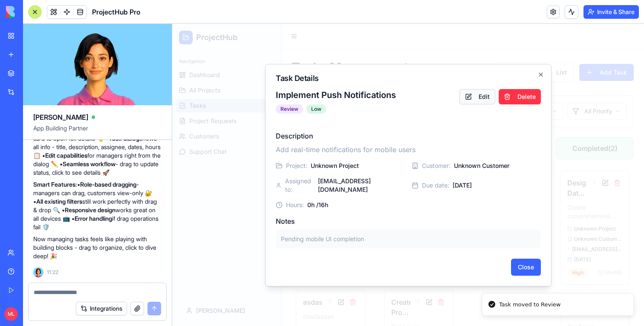
click at [475, 103] on button "Edit" at bounding box center [478, 96] width 36 height 15
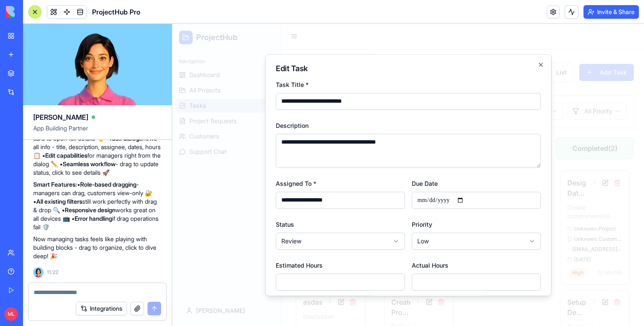
click at [536, 69] on h2 "Edit Task" at bounding box center [408, 69] width 265 height 8
click at [538, 67] on icon "button" at bounding box center [541, 64] width 7 height 7
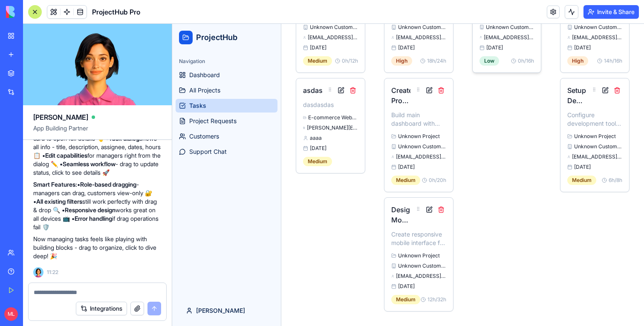
scroll to position [0, 0]
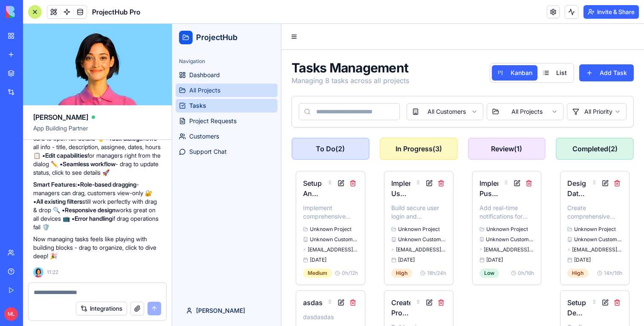
click at [207, 94] on span "All Projects" at bounding box center [204, 90] width 31 height 9
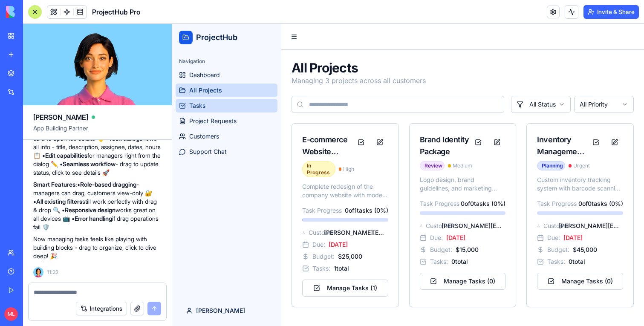
click at [217, 107] on link "Tasks" at bounding box center [227, 106] width 102 height 14
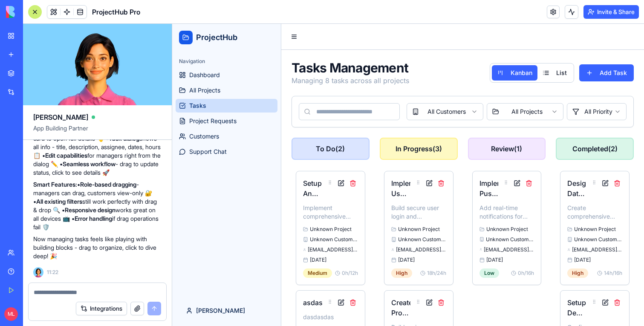
click at [64, 290] on textarea at bounding box center [97, 292] width 127 height 9
type textarea "*"
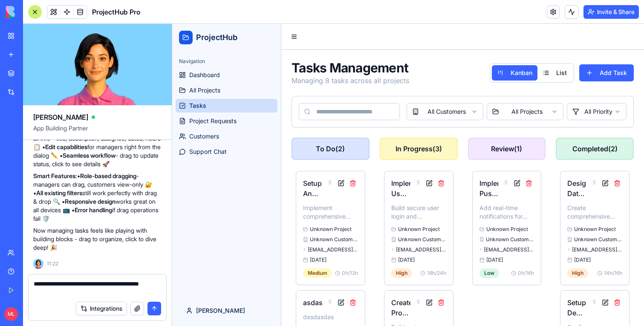
drag, startPoint x: 67, startPoint y: 290, endPoint x: 75, endPoint y: 285, distance: 9.2
click at [75, 285] on textarea "**********" at bounding box center [97, 288] width 127 height 17
click at [67, 282] on textarea "**********" at bounding box center [97, 288] width 127 height 17
click at [81, 293] on textarea "**********" at bounding box center [97, 288] width 127 height 17
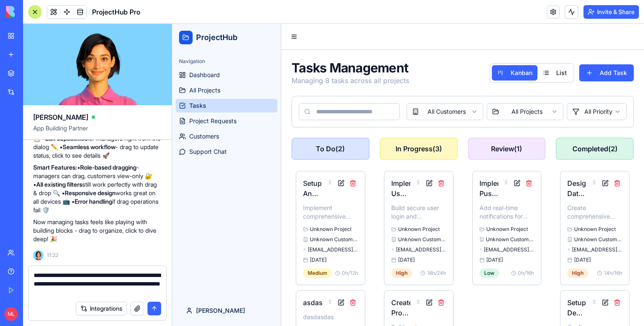
type textarea "**********"
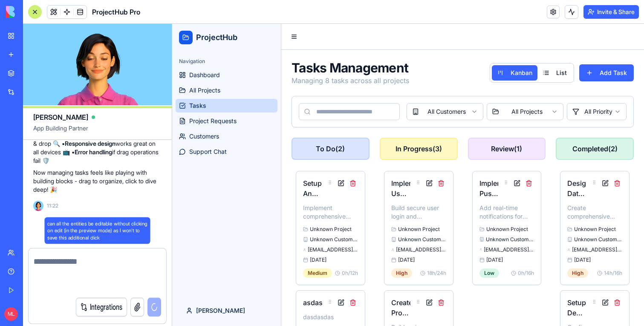
scroll to position [3913, 0]
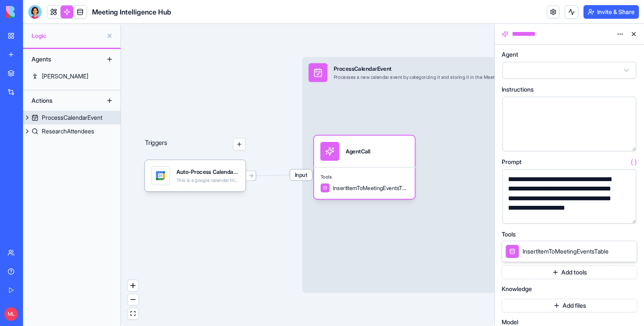
click at [50, 116] on div "ProcessCalendarEvent" at bounding box center [72, 117] width 61 height 9
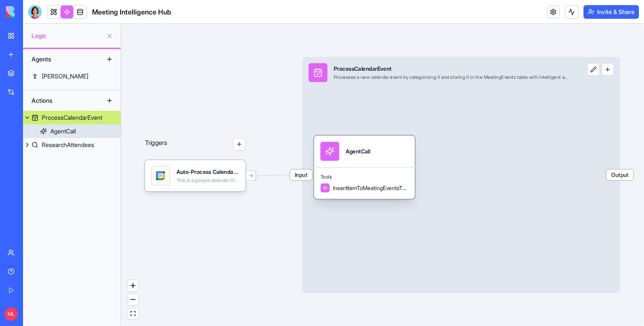
click at [367, 172] on div "Tools InsertItemToMeetingEventsTable" at bounding box center [364, 183] width 101 height 32
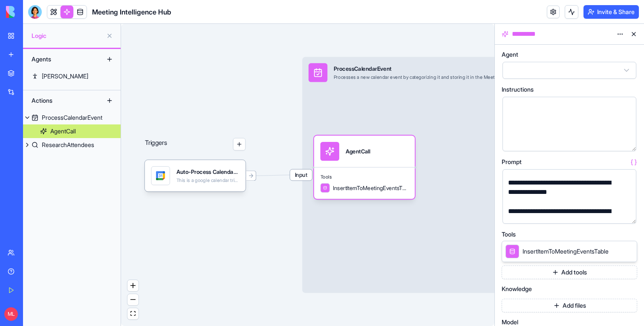
scroll to position [178, 0]
click at [53, 7] on link at bounding box center [53, 12] width 13 height 13
click at [53, 14] on button at bounding box center [53, 12] width 13 height 13
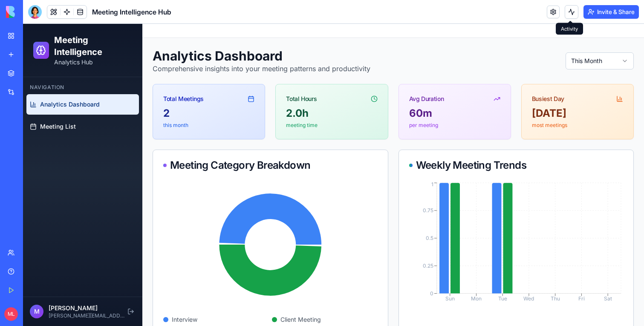
click at [565, 16] on button at bounding box center [572, 12] width 14 height 14
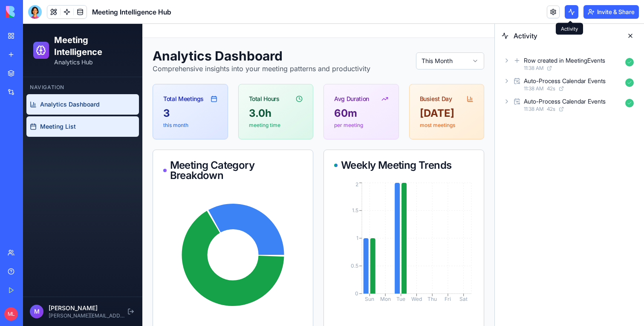
click at [75, 132] on link "Meeting List" at bounding box center [82, 126] width 113 height 20
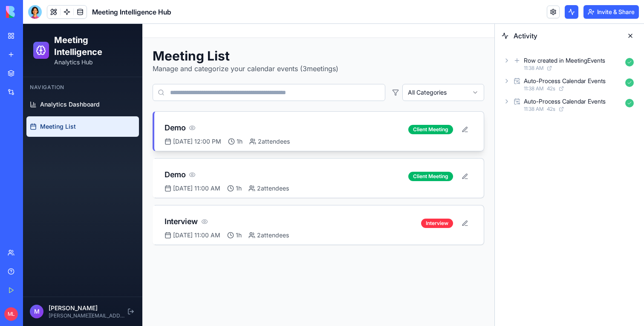
click at [221, 142] on div "Sep 9, 2025 at 12:00 PM" at bounding box center [193, 141] width 57 height 9
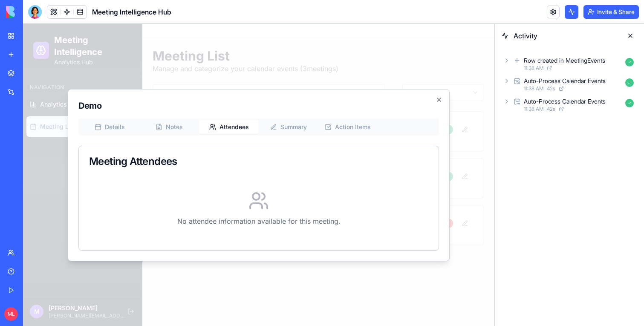
click at [243, 121] on button "Attendees" at bounding box center [229, 127] width 60 height 14
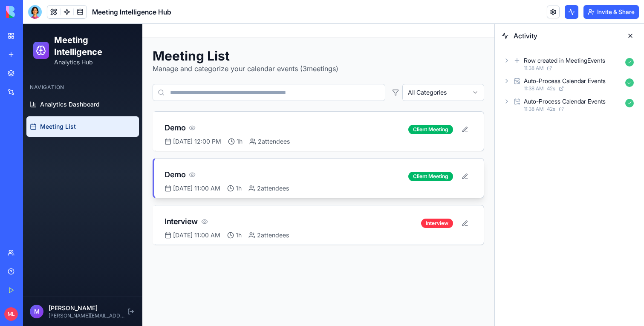
click at [255, 188] on icon at bounding box center [252, 188] width 7 height 7
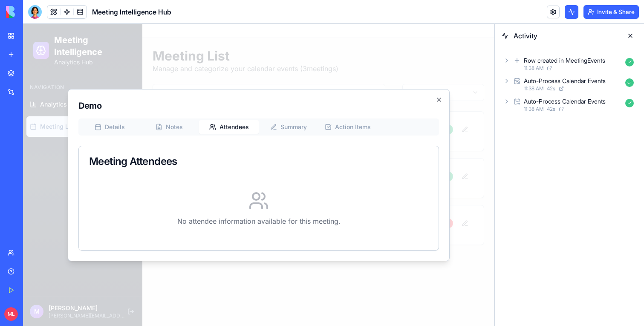
click at [219, 119] on div "Details Notes Attendees Summary Action Items" at bounding box center [258, 127] width 361 height 17
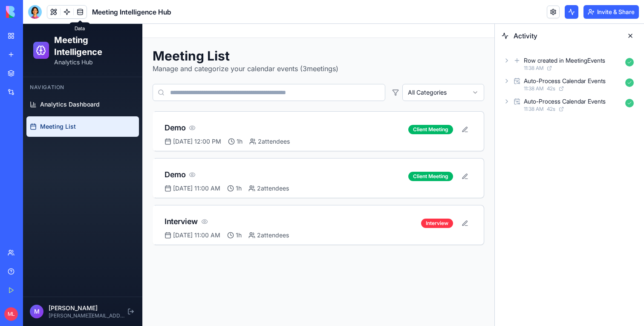
click at [81, 13] on link at bounding box center [80, 12] width 13 height 13
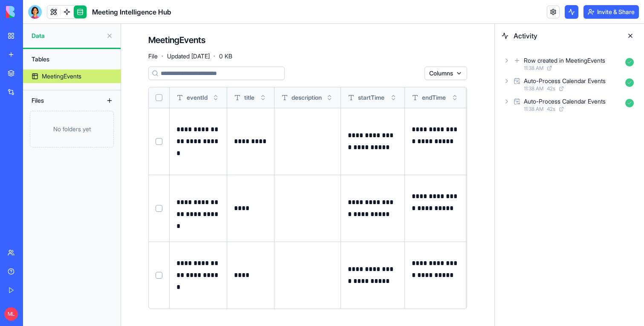
click at [633, 38] on button at bounding box center [631, 36] width 14 height 14
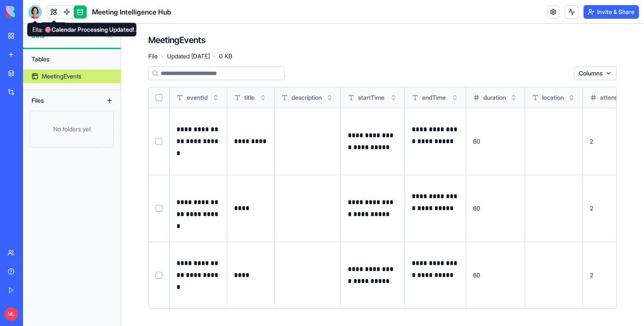
click at [37, 16] on div at bounding box center [35, 12] width 14 height 14
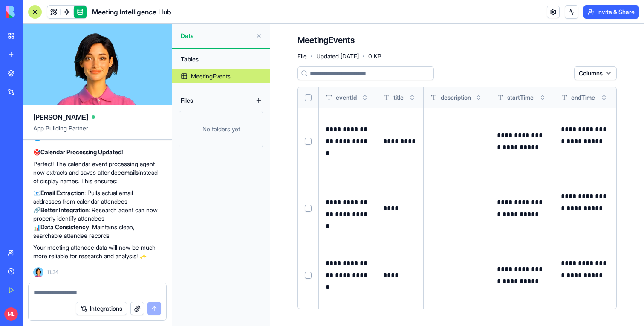
click at [80, 14] on link at bounding box center [80, 12] width 13 height 13
